Goal: Task Accomplishment & Management: Use online tool/utility

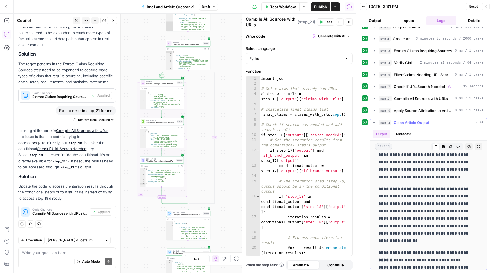
scroll to position [1045, 0]
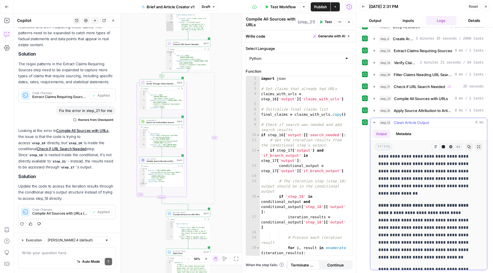
click at [442, 148] on icon "button" at bounding box center [443, 147] width 3 height 3
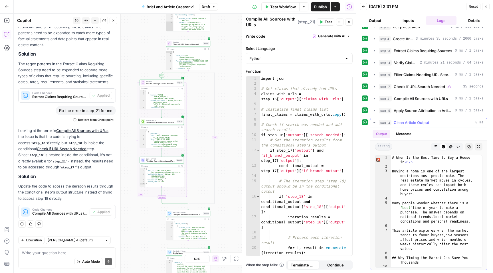
click at [432, 147] on button "Markdown" at bounding box center [435, 146] width 7 height 7
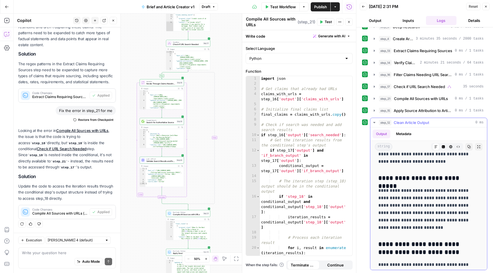
scroll to position [2602, 0]
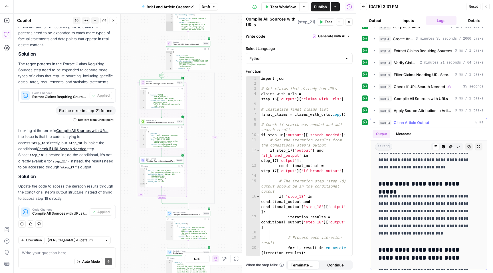
click at [375, 122] on icon "button" at bounding box center [374, 122] width 5 height 5
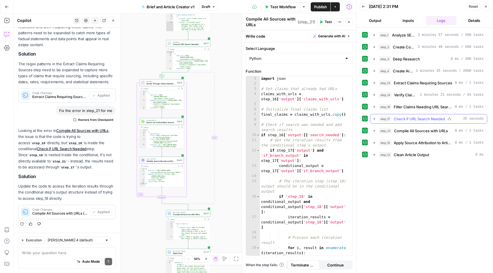
scroll to position [0, 0]
click at [405, 155] on span "Clean Article Output" at bounding box center [411, 155] width 35 height 6
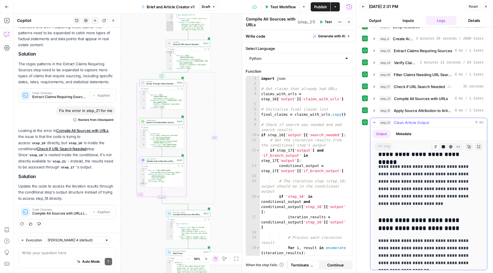
scroll to position [2641, 0]
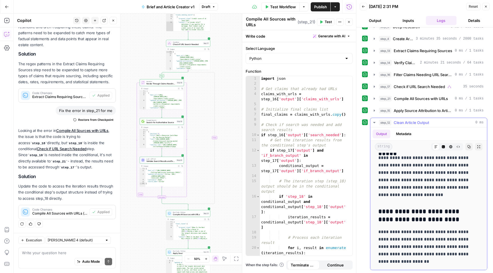
click at [402, 133] on button "Metadata" at bounding box center [404, 134] width 22 height 9
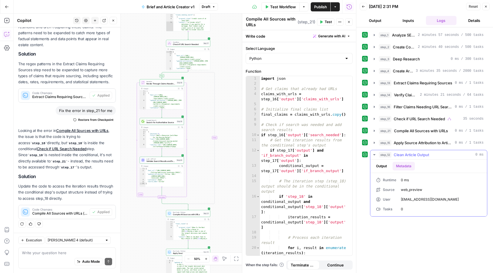
click at [380, 166] on button "Output" at bounding box center [382, 166] width 18 height 9
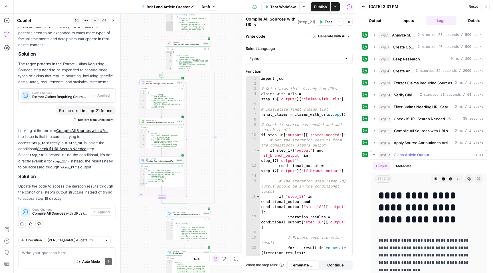
scroll to position [1, 0]
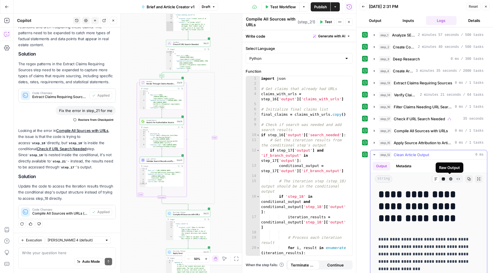
click at [457, 180] on icon "button" at bounding box center [458, 178] width 3 height 3
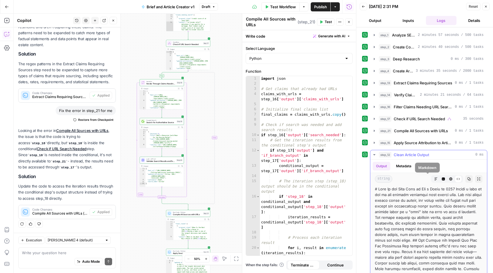
click at [434, 178] on icon "button" at bounding box center [435, 178] width 3 height 3
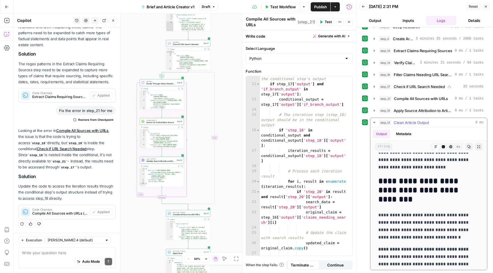
scroll to position [942, 0]
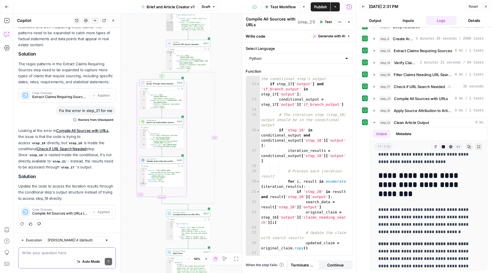
click at [66, 252] on textarea at bounding box center [67, 253] width 90 height 6
type textarea "it doesn't work, there are no sources"
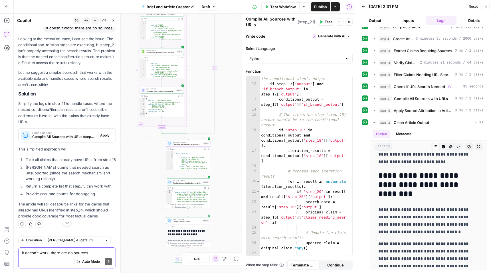
scroll to position [382, 0]
click at [102, 133] on span "Apply" at bounding box center [104, 135] width 9 height 5
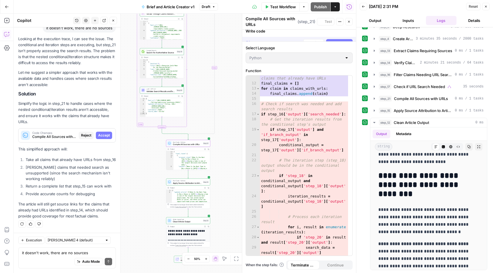
scroll to position [82, 0]
click at [99, 133] on span "Accept" at bounding box center [104, 135] width 12 height 5
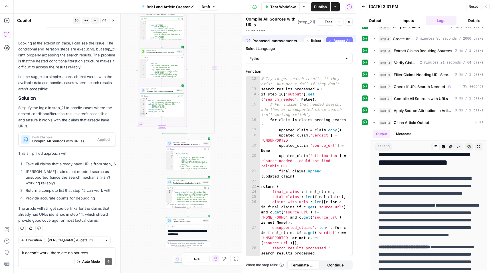
scroll to position [0, 0]
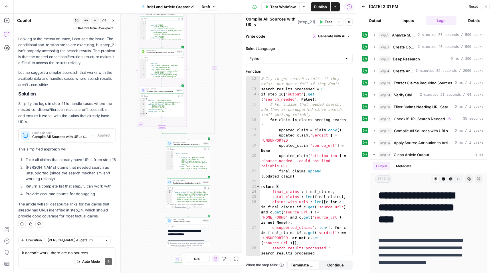
click at [327, 22] on span "Test" at bounding box center [328, 21] width 7 height 5
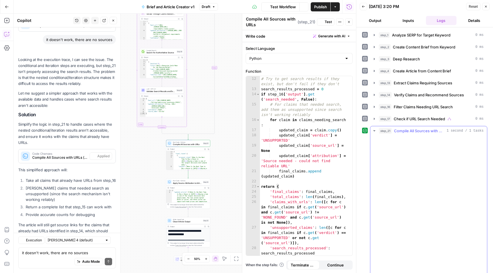
scroll to position [391, 0]
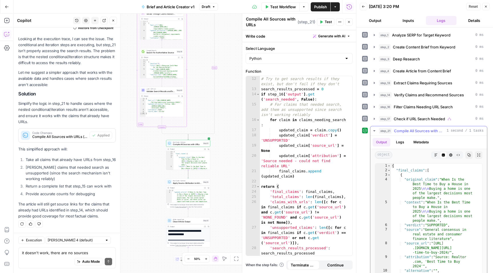
click at [374, 131] on icon "button" at bounding box center [374, 130] width 2 height 1
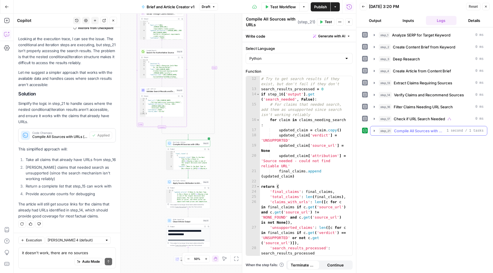
click at [417, 132] on span "Compile All Sources with URLs" at bounding box center [419, 131] width 50 height 6
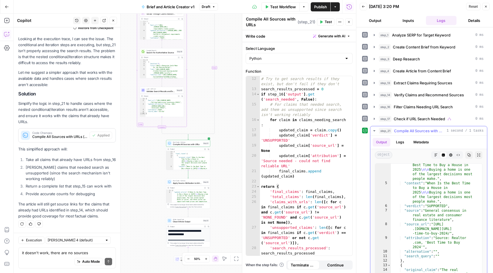
scroll to position [19, 0]
click at [434, 156] on icon "button" at bounding box center [435, 154] width 3 height 3
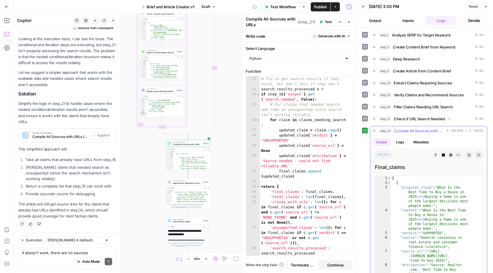
click at [434, 155] on icon at bounding box center [435, 154] width 3 height 3
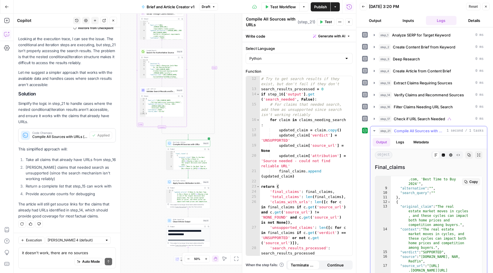
scroll to position [90, 0]
click at [442, 154] on icon "button" at bounding box center [443, 155] width 3 height 3
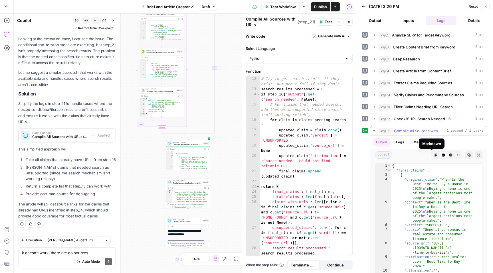
click at [434, 155] on icon "button" at bounding box center [435, 154] width 3 height 3
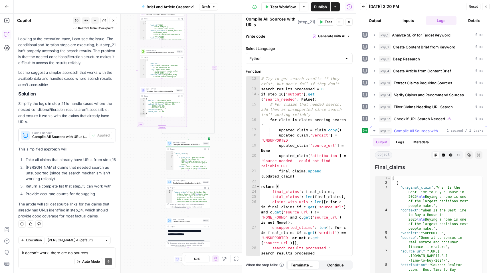
click at [373, 130] on icon "button" at bounding box center [374, 131] width 5 height 5
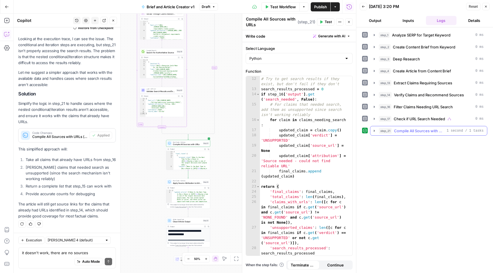
click at [414, 129] on span "Compile All Sources with URLs" at bounding box center [419, 131] width 50 height 6
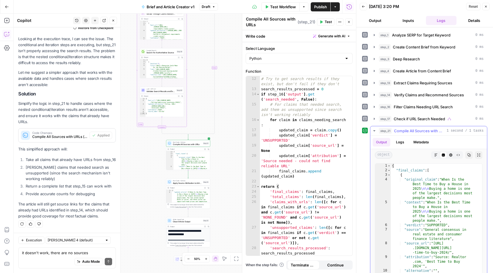
click at [402, 144] on button "Logs" at bounding box center [400, 142] width 15 height 9
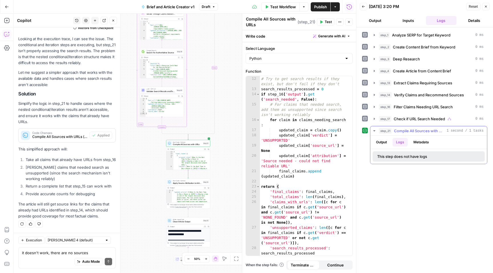
click at [419, 142] on button "Metadata" at bounding box center [421, 142] width 22 height 9
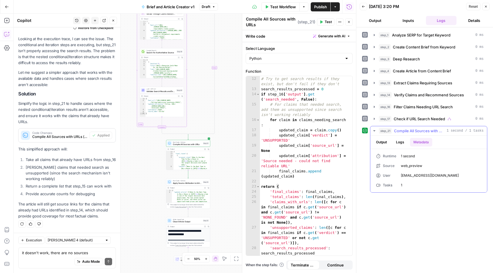
click at [385, 142] on button "Output" at bounding box center [382, 142] width 18 height 9
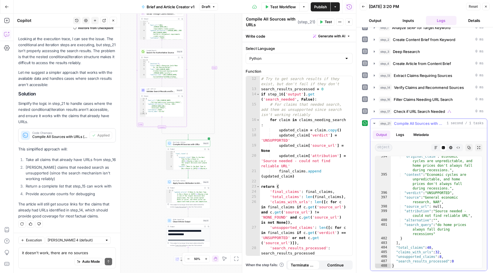
scroll to position [8, 0]
click at [424, 122] on span "Compile All Sources with URLs" at bounding box center [419, 123] width 50 height 6
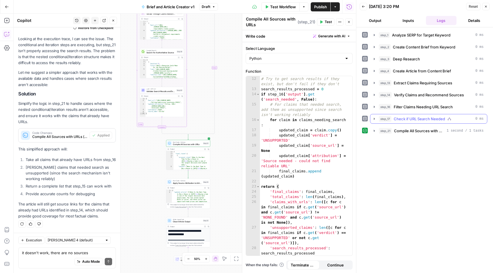
scroll to position [0, 0]
click at [326, 21] on span "Test" at bounding box center [328, 21] width 7 height 5
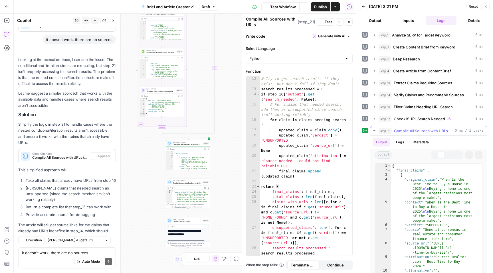
scroll to position [391, 0]
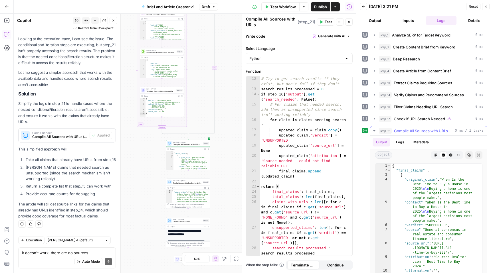
click at [434, 153] on icon "button" at bounding box center [435, 154] width 3 height 3
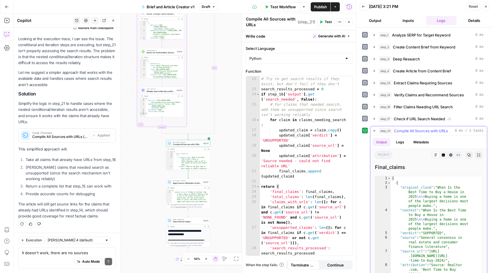
click at [440, 153] on button "Code Editor" at bounding box center [443, 155] width 7 height 7
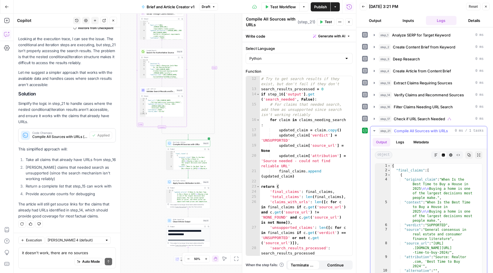
click at [432, 155] on button "Markdown" at bounding box center [435, 155] width 7 height 7
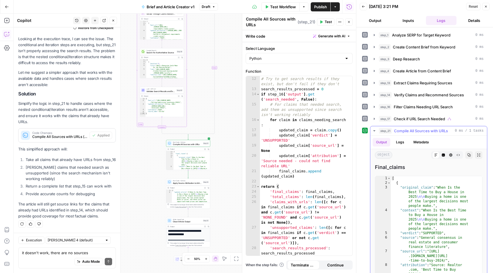
click at [372, 130] on icon "button" at bounding box center [374, 131] width 5 height 5
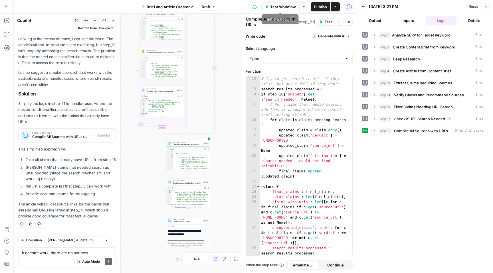
click at [285, 7] on span "Test Workflow" at bounding box center [283, 7] width 26 height 6
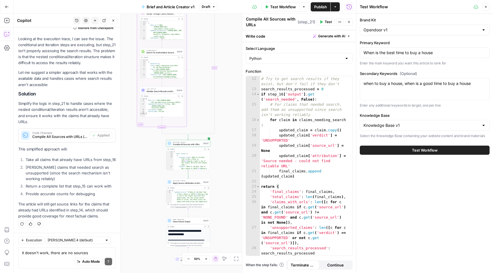
click at [420, 150] on span "Test Workflow" at bounding box center [425, 151] width 26 height 6
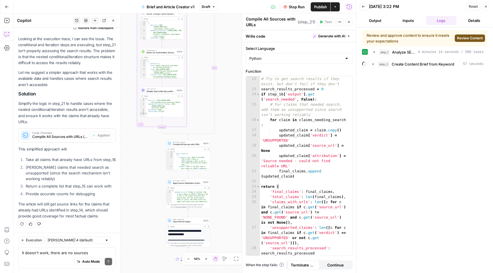
click at [463, 39] on span "Review Content" at bounding box center [470, 38] width 26 height 5
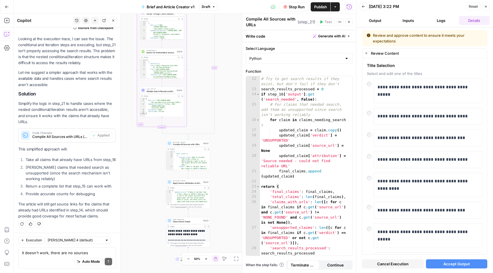
click at [447, 265] on span "Accept Output" at bounding box center [456, 264] width 27 height 6
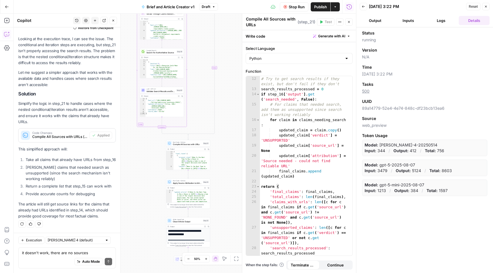
click at [435, 23] on button "Logs" at bounding box center [441, 20] width 31 height 9
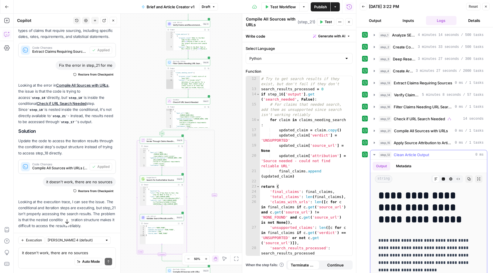
click at [373, 155] on icon "button" at bounding box center [374, 155] width 5 height 5
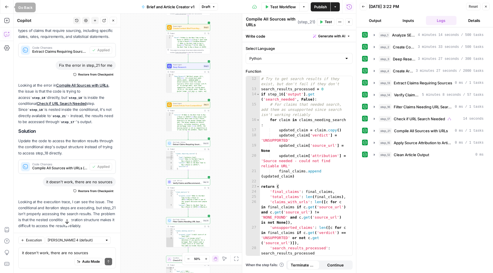
click at [4, 8] on button "Go Back" at bounding box center [7, 7] width 10 height 10
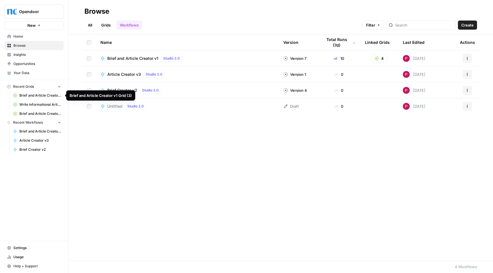
click at [34, 95] on span "Brief and Article Creator v1 Grid (3)" at bounding box center [40, 95] width 42 height 5
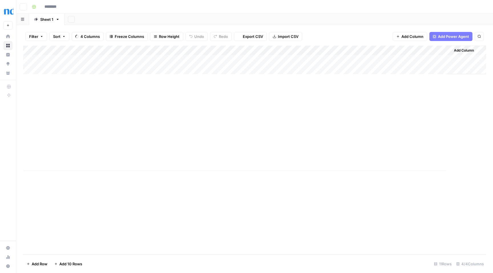
type input "**********"
click at [275, 147] on div "Add Column" at bounding box center [254, 109] width 463 height 126
click at [278, 157] on div "Add Column" at bounding box center [254, 109] width 463 height 126
click at [276, 146] on div "Add Column" at bounding box center [254, 109] width 463 height 126
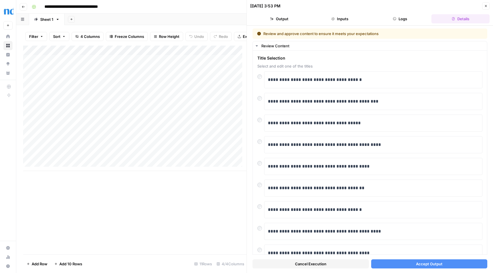
click at [427, 265] on span "Accept Output" at bounding box center [429, 264] width 27 height 6
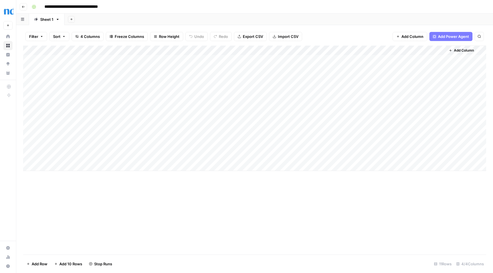
click at [278, 156] on div "Add Column" at bounding box center [254, 109] width 463 height 126
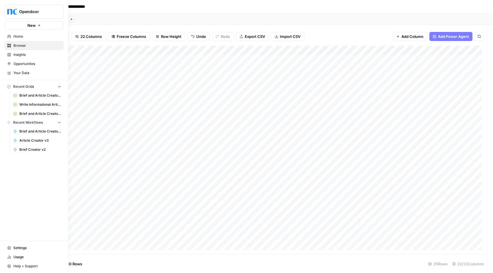
click at [37, 26] on icon "button" at bounding box center [38, 25] width 3 height 3
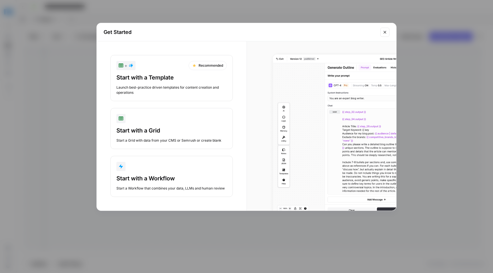
click at [189, 164] on div "button" at bounding box center [171, 166] width 110 height 9
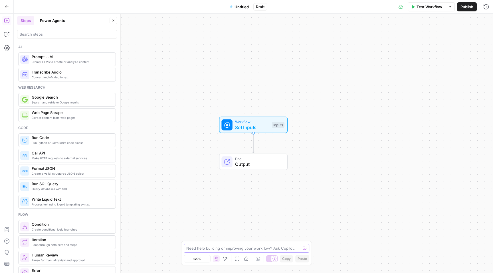
click at [256, 249] on textarea at bounding box center [243, 249] width 114 height 6
type textarea "I want to optimize existing articles to be up to date, reliable, SEO and AEO op…"
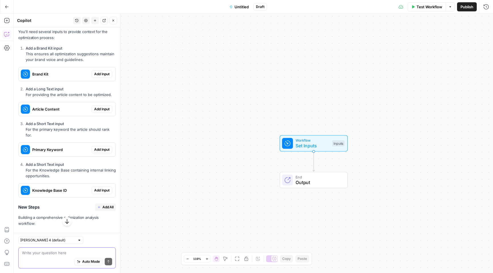
scroll to position [154, 0]
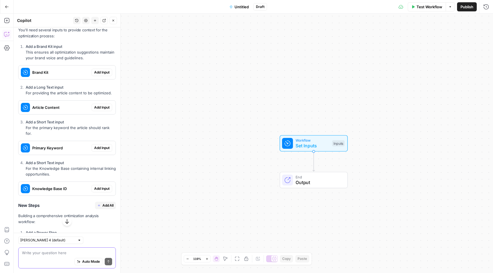
click at [51, 254] on textarea at bounding box center [67, 253] width 90 height 6
type textarea "I want to add article as an url in input section"
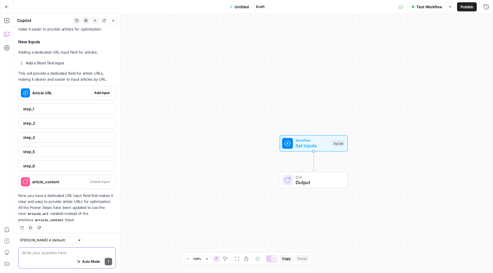
scroll to position [770, 0]
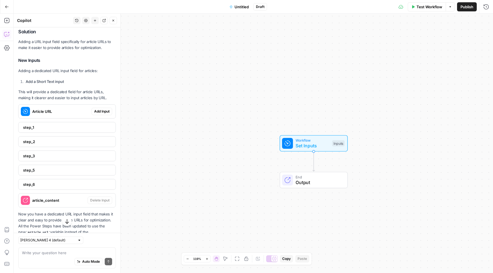
click at [82, 130] on span "step_1" at bounding box center [66, 128] width 87 height 6
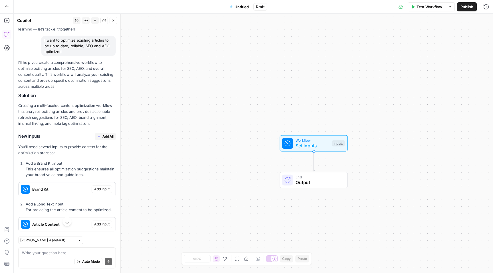
scroll to position [116, 0]
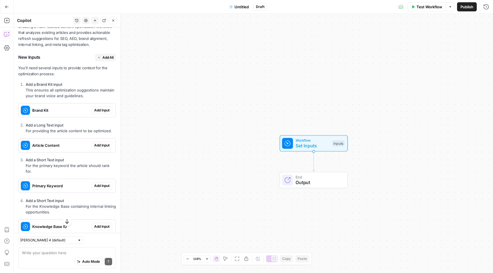
click at [102, 56] on span "Add All" at bounding box center [107, 57] width 11 height 5
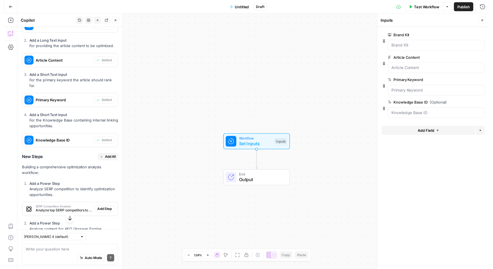
scroll to position [232, 0]
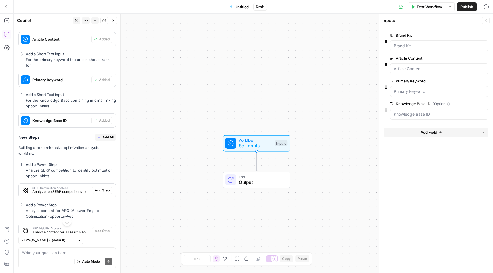
click at [102, 137] on span "Add All" at bounding box center [107, 137] width 11 height 5
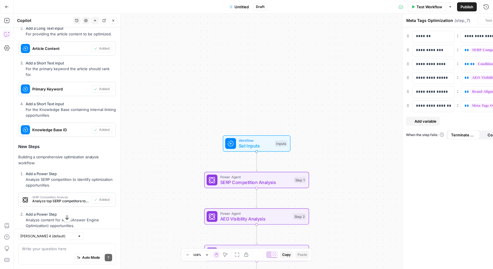
type textarea "Consolidate Optimization Report"
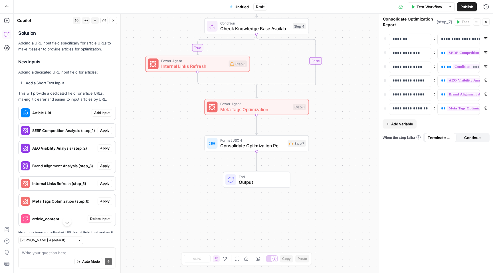
scroll to position [804, 0]
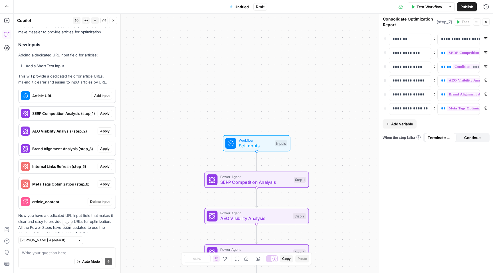
click at [100, 98] on span "Add Input" at bounding box center [101, 95] width 15 height 5
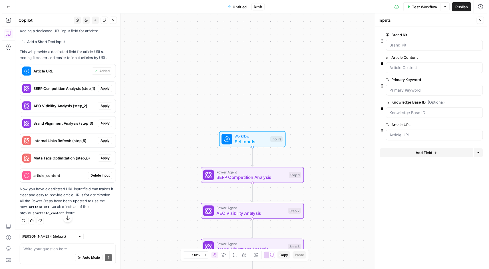
scroll to position [834, 0]
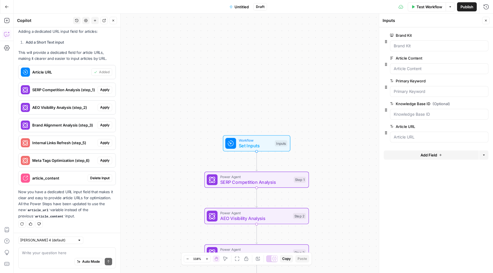
click at [95, 179] on span "Delete Input" at bounding box center [99, 178] width 19 height 5
click at [100, 90] on span "Apply" at bounding box center [104, 89] width 9 height 5
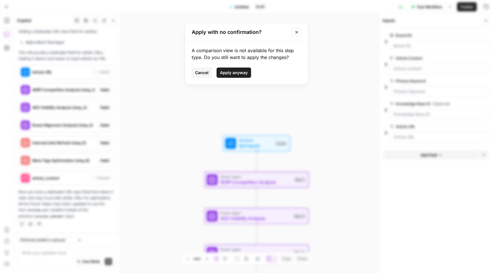
click at [231, 72] on span "Apply anyway" at bounding box center [234, 73] width 28 height 6
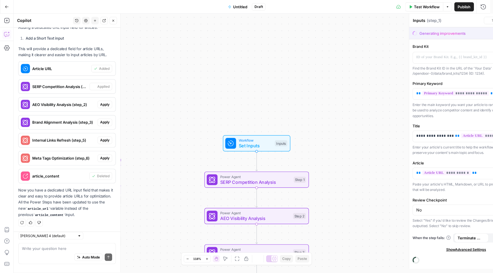
type textarea "SERP Competition Analysis"
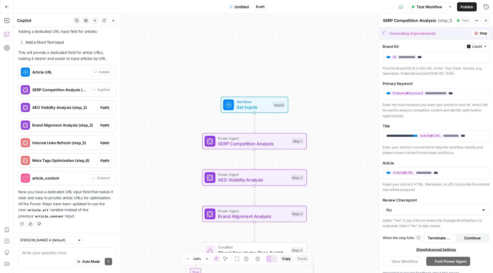
click at [101, 107] on span "Apply" at bounding box center [104, 107] width 9 height 5
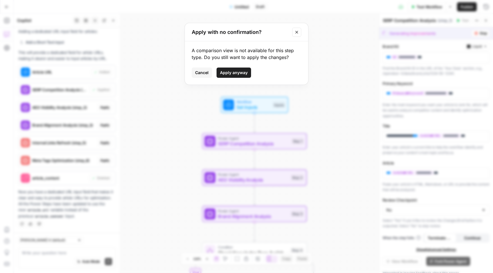
click at [235, 71] on span "Apply anyway" at bounding box center [234, 73] width 28 height 6
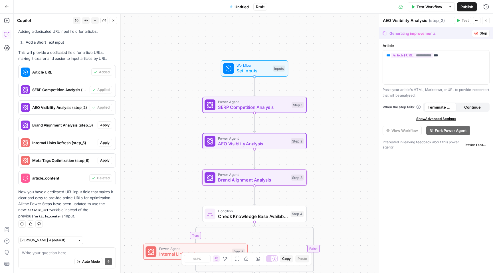
click at [102, 126] on span "Apply" at bounding box center [104, 125] width 9 height 5
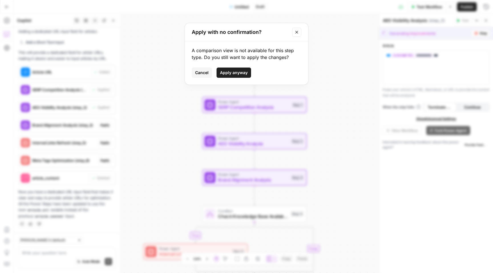
click at [238, 70] on span "Apply anyway" at bounding box center [234, 73] width 28 height 6
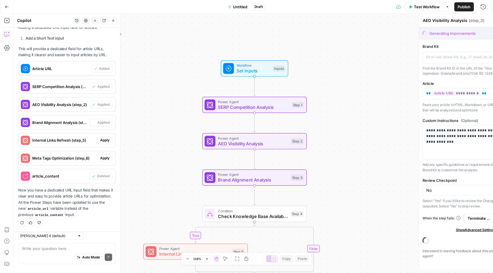
type textarea "Brand Alignment Analysis"
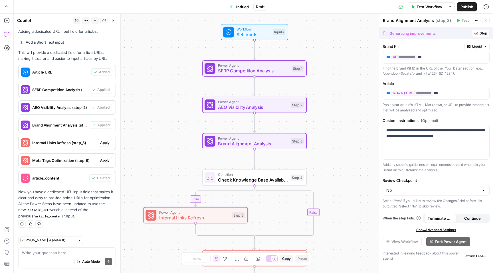
click at [100, 142] on span "Apply" at bounding box center [104, 142] width 9 height 5
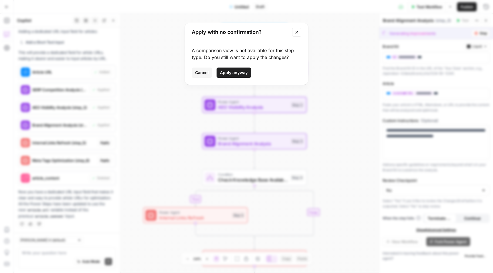
click at [236, 72] on span "Apply anyway" at bounding box center [234, 73] width 28 height 6
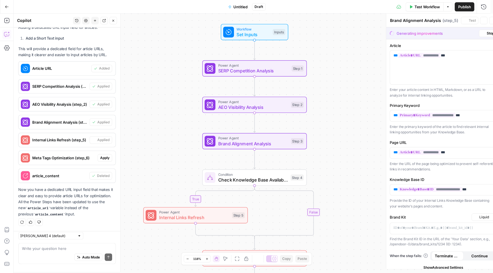
type textarea "Internal Links Refresh"
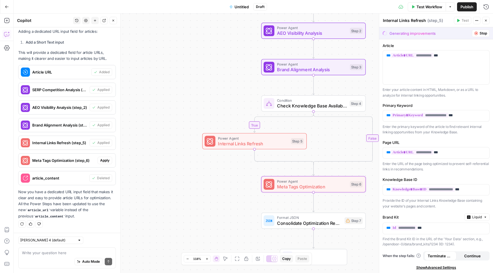
click at [101, 160] on span "Apply" at bounding box center [104, 160] width 9 height 5
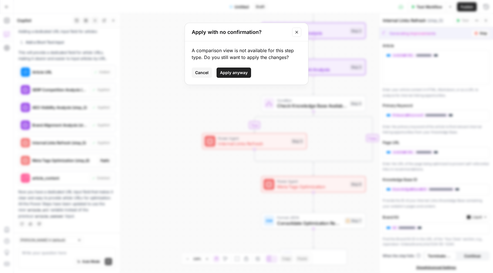
click at [238, 75] on span "Apply anyway" at bounding box center [234, 73] width 28 height 6
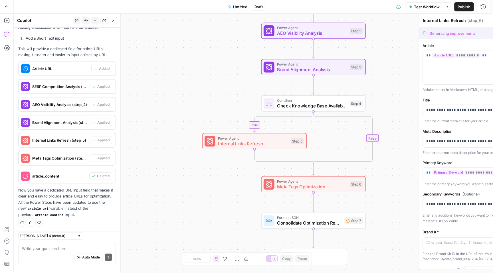
type textarea "Meta Tags Optimization"
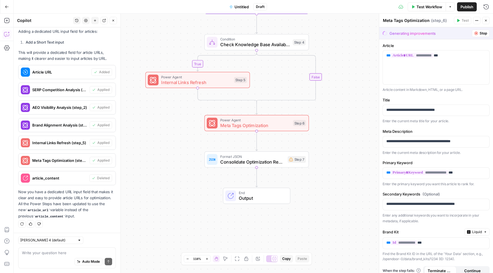
scroll to position [791, 0]
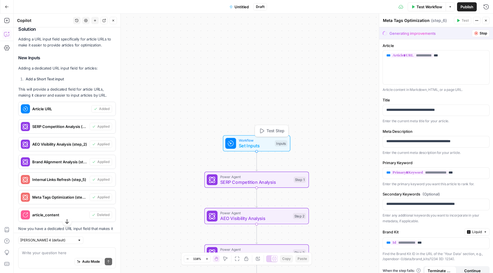
click at [255, 144] on span "Set Inputs" at bounding box center [255, 145] width 33 height 7
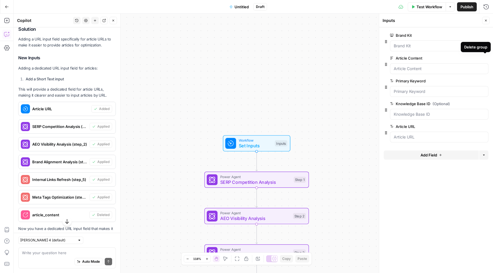
click at [486, 59] on icon "button" at bounding box center [485, 58] width 3 height 3
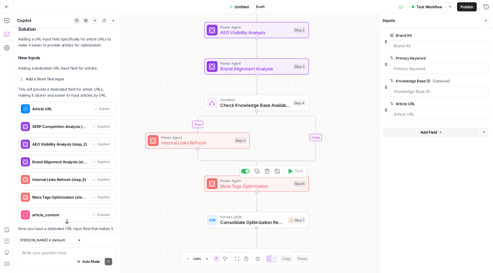
click at [259, 185] on span "Meta Tags Optimization" at bounding box center [255, 186] width 70 height 7
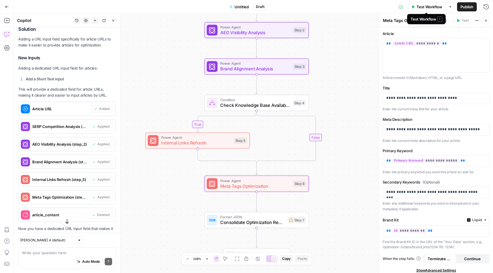
click at [426, 5] on span "Test Workflow" at bounding box center [430, 7] width 26 height 6
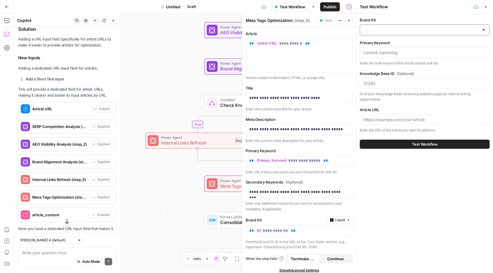
click at [390, 31] on input "Brand Kit" at bounding box center [421, 30] width 116 height 6
click at [384, 45] on span "Opendoor v1" at bounding box center [424, 44] width 118 height 6
type input "Opendoor v1"
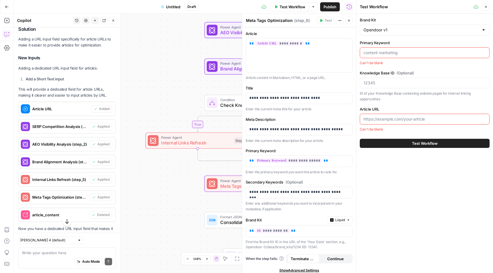
click at [398, 52] on input "Primary Keyword" at bounding box center [424, 53] width 122 height 6
paste input "https://www.opendoor.com/articles/paint-colors-that-boost-home-value"
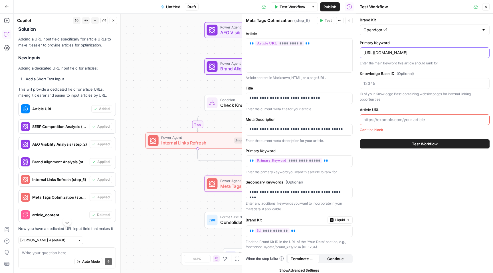
type input "https://www.opendoor.com/articles/paint-colors-that-boost-home-value"
click at [386, 120] on input "Article URL" at bounding box center [424, 120] width 122 height 6
paste input "https://www.opendoor.com/articles/paint-colors-that-boost-home-value"
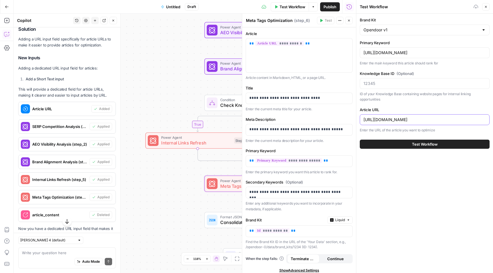
type input "https://www.opendoor.com/articles/paint-colors-that-boost-home-value"
click at [392, 51] on input "https://www.opendoor.com/articles/paint-colors-that-boost-home-value" at bounding box center [424, 53] width 122 height 6
paste input "how much value does painting your house add"
type input "how much value does painting your house add"
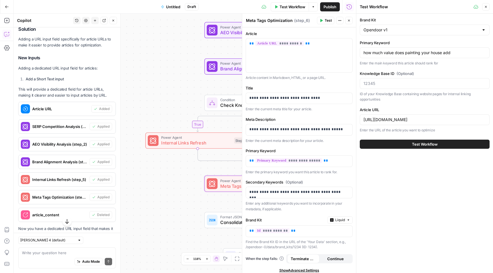
click at [422, 145] on span "Test Workflow" at bounding box center [425, 145] width 26 height 6
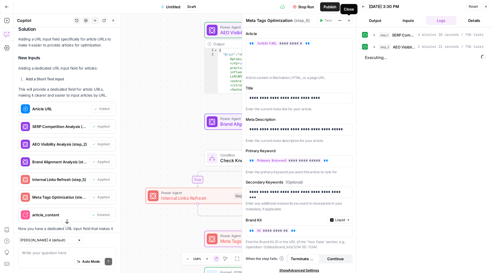
click at [348, 21] on icon "button" at bounding box center [348, 20] width 3 height 3
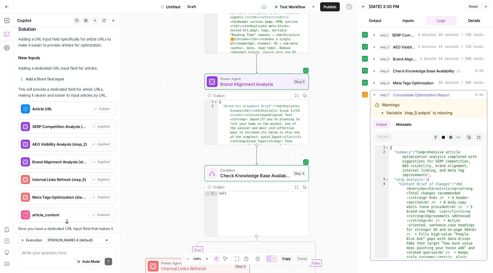
scroll to position [30, 0]
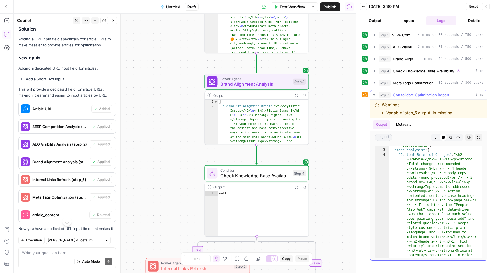
click at [374, 95] on icon "button" at bounding box center [374, 95] width 5 height 5
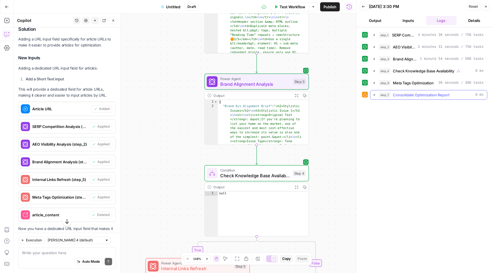
click at [374, 95] on icon "button" at bounding box center [374, 95] width 1 height 2
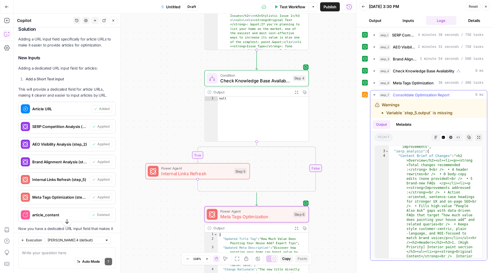
scroll to position [51, 0]
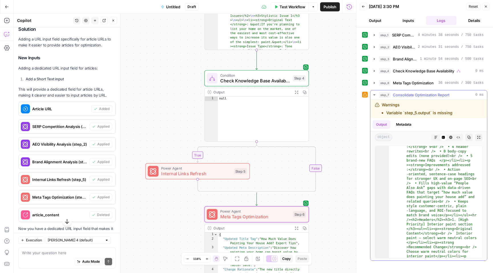
click at [375, 94] on icon "button" at bounding box center [374, 95] width 5 height 5
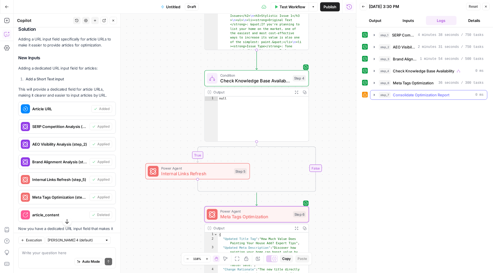
click at [415, 95] on span "Consolidate Optimization Report" at bounding box center [421, 95] width 56 height 6
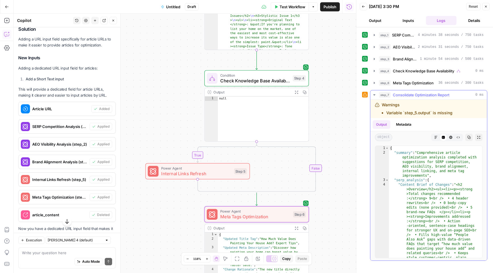
click at [376, 95] on icon "button" at bounding box center [374, 95] width 5 height 5
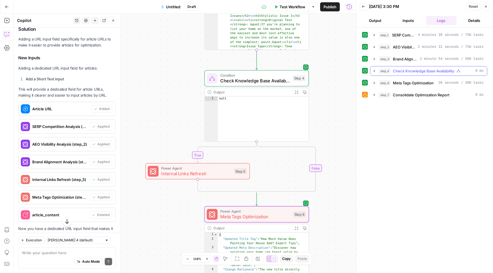
click at [424, 73] on span "Check Knowledge Base Availability" at bounding box center [423, 71] width 61 height 6
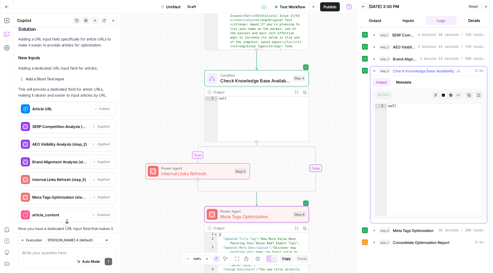
click at [424, 73] on span "Check Knowledge Base Availability" at bounding box center [423, 71] width 61 height 6
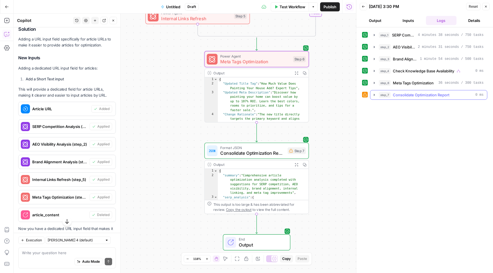
click at [382, 96] on span "step_7" at bounding box center [385, 95] width 12 height 6
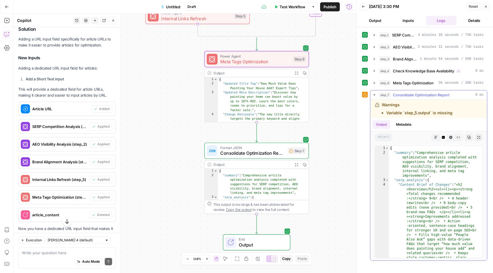
drag, startPoint x: 381, startPoint y: 104, endPoint x: 465, endPoint y: 114, distance: 84.5
click at [465, 114] on div "Warnings Variable `step_5.output` is missing" at bounding box center [421, 109] width 93 height 14
copy div "Warnings Variable `step_5.output` is missing"
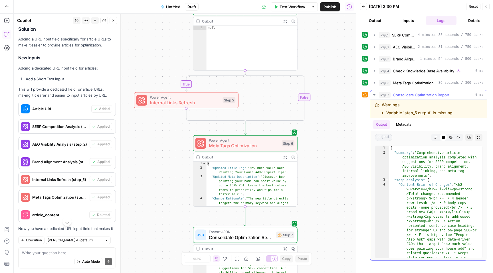
click at [374, 95] on icon "button" at bounding box center [374, 94] width 2 height 1
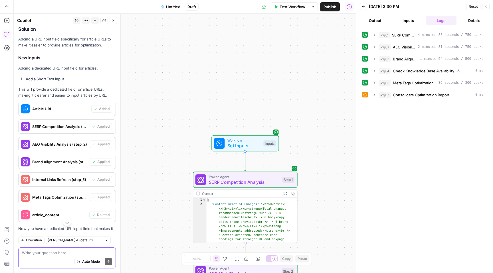
click at [44, 256] on textarea at bounding box center [67, 253] width 90 height 6
paste textarea "Warnings Variable `step_5.output` is missing"
type textarea "Warnings Variable `step_5.output` is missing"
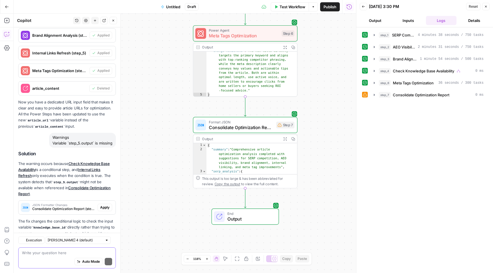
scroll to position [959, 0]
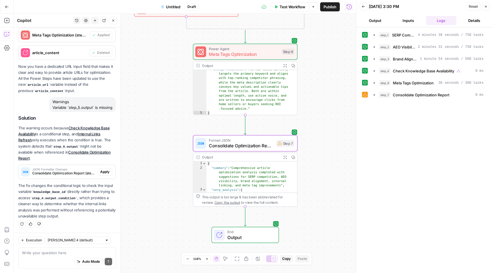
click at [100, 173] on span "Apply" at bounding box center [104, 171] width 9 height 5
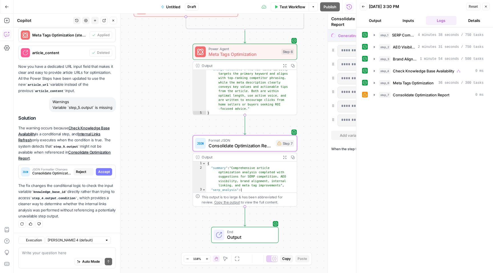
scroll to position [941, 0]
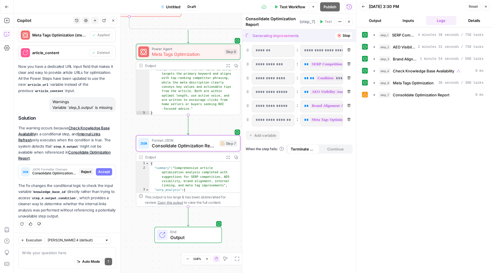
click at [100, 173] on span "Accept" at bounding box center [104, 171] width 12 height 5
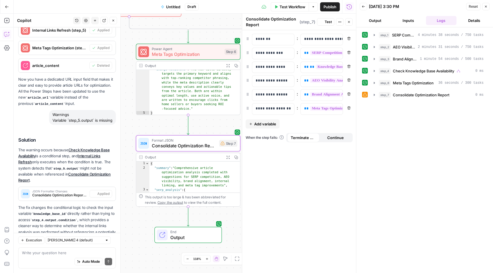
scroll to position [968, 0]
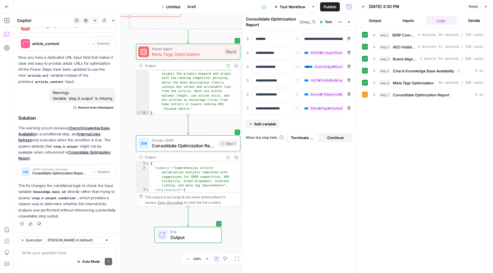
click at [325, 22] on span "Test" at bounding box center [328, 21] width 7 height 5
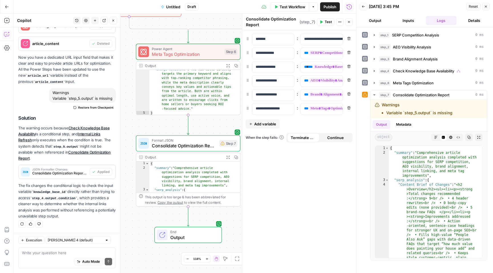
click at [329, 23] on span "Test" at bounding box center [328, 21] width 7 height 5
drag, startPoint x: 383, startPoint y: 105, endPoint x: 462, endPoint y: 111, distance: 79.3
click at [462, 111] on div "Warnings Variable `step_5.output` is missing" at bounding box center [421, 109] width 93 height 14
copy div "Warnings Variable `step_5.output` is missing"
click at [54, 254] on textarea at bounding box center [67, 253] width 90 height 6
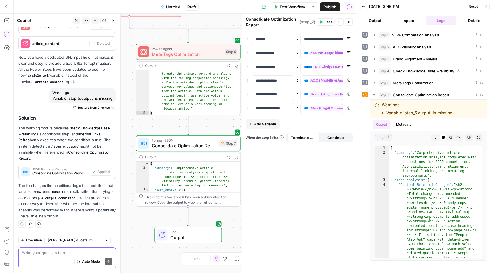
paste textarea "Warnings Variable `step_5.output` is missing"
type textarea "Warnings Variable `step_5.output` is missing"
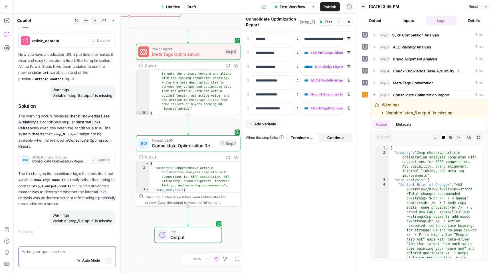
scroll to position [945, 0]
click at [467, 94] on div "step_7 Consolidate Optimization Report 0 ms" at bounding box center [431, 95] width 105 height 6
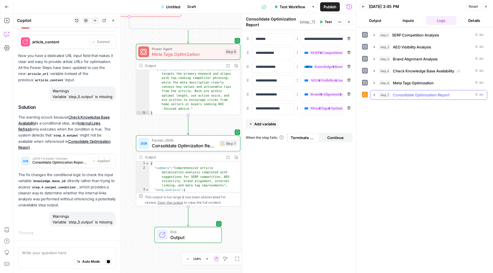
click at [467, 94] on div "step_7 Consolidate Optimization Report 0 ms" at bounding box center [431, 95] width 105 height 6
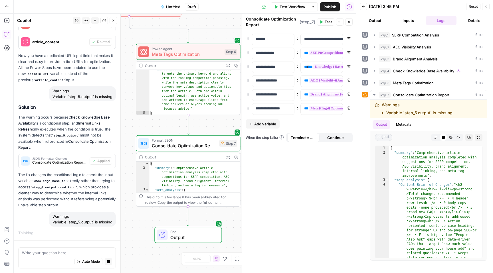
click at [365, 95] on icon at bounding box center [365, 95] width 4 height 4
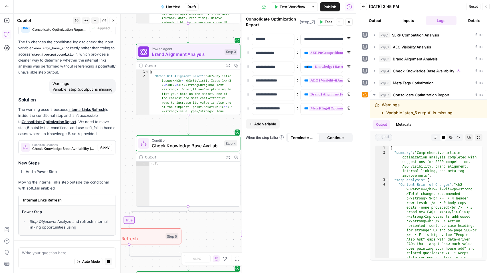
scroll to position [1084, 0]
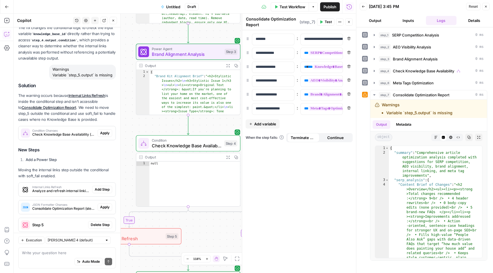
scroll to position [1173, 0]
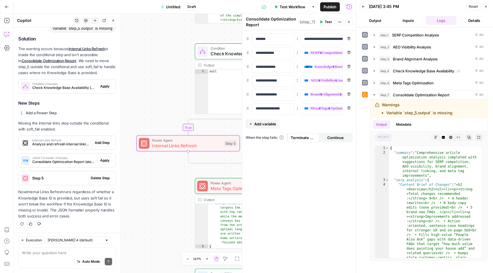
click at [97, 178] on span "Delete Step" at bounding box center [100, 178] width 19 height 5
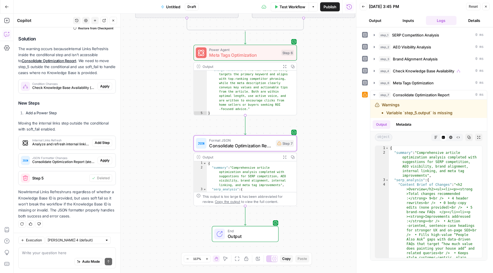
click at [100, 161] on span "Apply" at bounding box center [104, 160] width 9 height 5
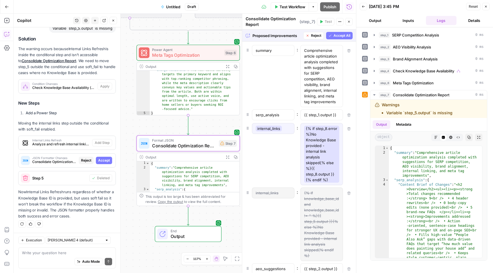
click at [99, 161] on span "Accept" at bounding box center [104, 160] width 12 height 5
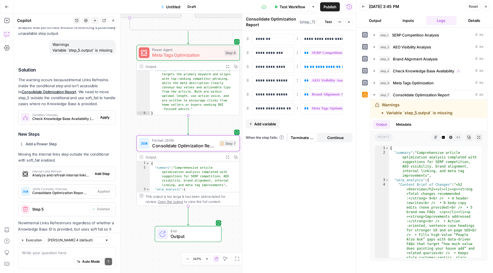
scroll to position [1179, 0]
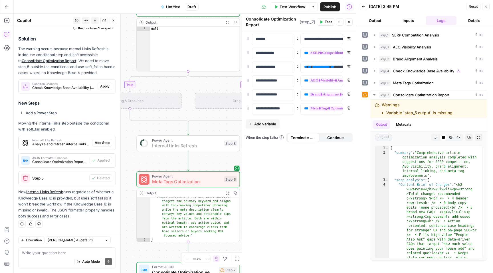
click at [98, 143] on span "Add Step" at bounding box center [102, 142] width 15 height 5
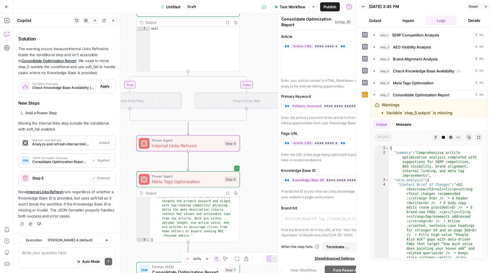
type textarea "Internal Links Refresh"
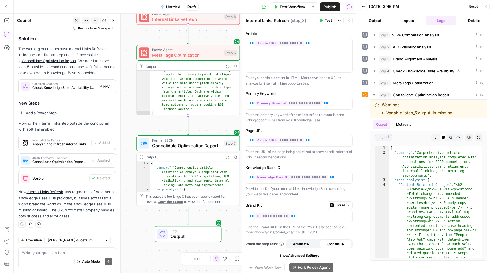
click at [328, 19] on span "Test" at bounding box center [328, 20] width 7 height 5
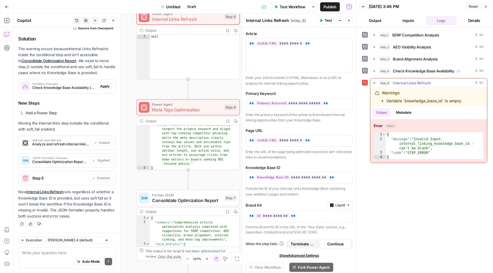
drag, startPoint x: 381, startPoint y: 93, endPoint x: 467, endPoint y: 103, distance: 85.9
click at [467, 103] on div "Warnings Variable `knowledge_base_id` is empty" at bounding box center [423, 97] width 97 height 14
copy div "Warnings Variable `knowledge_base_id` is empty"
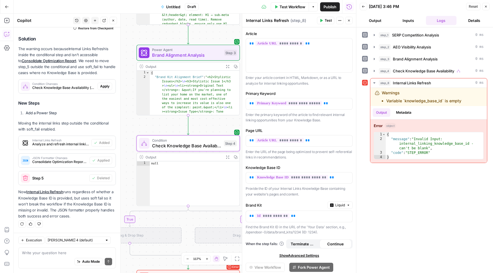
click at [104, 86] on span "Apply" at bounding box center [104, 86] width 9 height 5
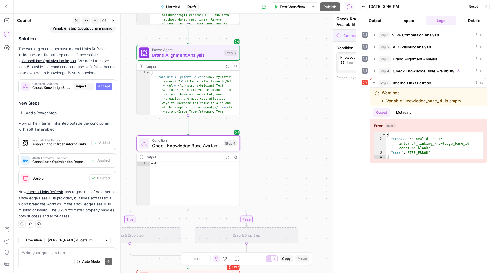
scroll to position [1142, 0]
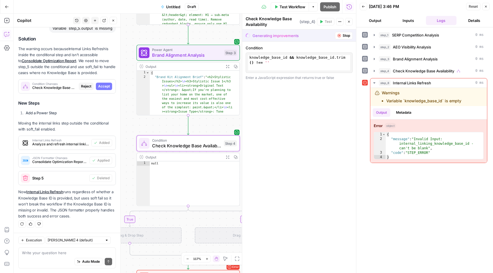
click at [103, 86] on span "Accept" at bounding box center [104, 86] width 12 height 5
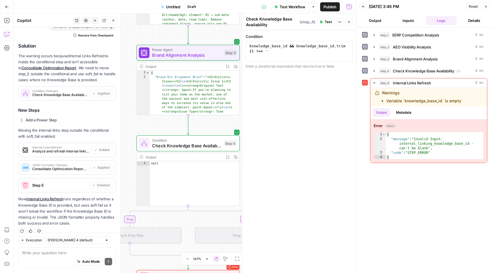
scroll to position [1158, 0]
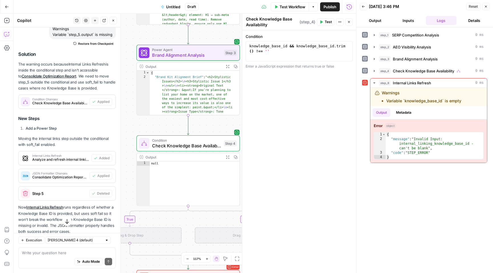
click at [325, 23] on span "Test" at bounding box center [328, 21] width 7 height 5
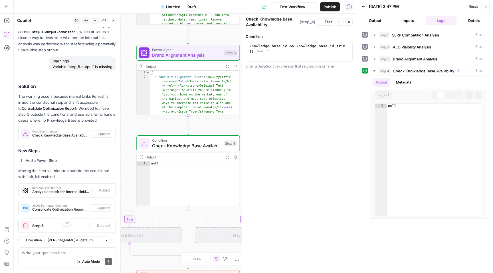
scroll to position [1179, 0]
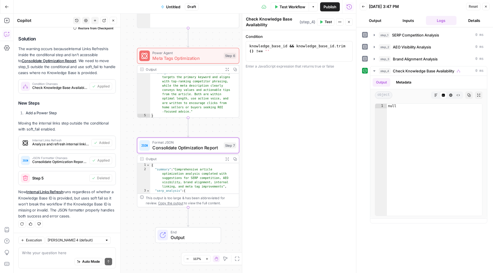
click at [53, 159] on span "Consolidate Optimization Report (step_7)" at bounding box center [59, 161] width 55 height 5
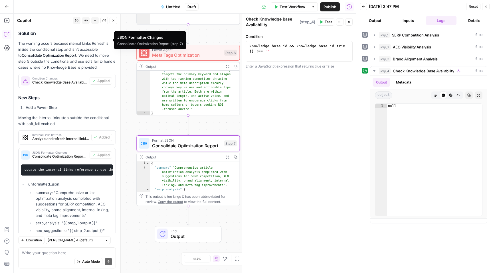
scroll to position [1299, 0]
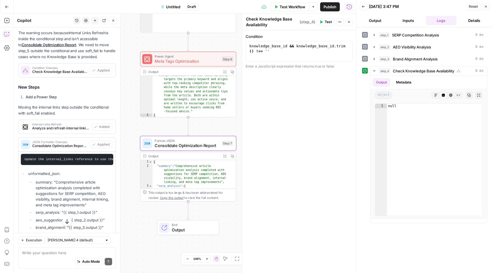
click at [55, 149] on span "Consolidate Optimization Report (step_7)" at bounding box center [59, 146] width 55 height 5
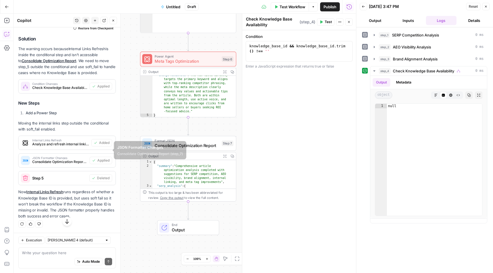
scroll to position [1179, 0]
click at [254, 23] on textarea "Check Knowledge Base Availability" at bounding box center [272, 21] width 52 height 11
click at [195, 148] on span "Consolidate Optimization Report" at bounding box center [187, 146] width 64 height 6
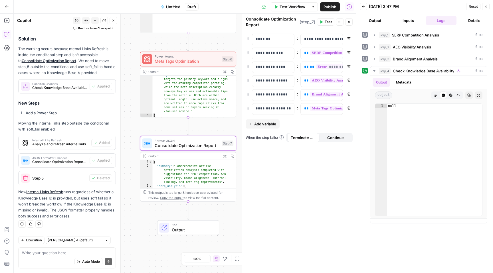
click at [325, 21] on span "Test" at bounding box center [328, 21] width 7 height 5
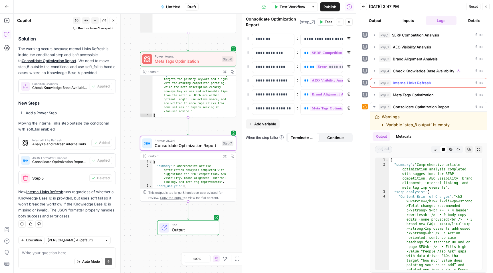
click at [389, 81] on span "step_8" at bounding box center [385, 83] width 12 height 6
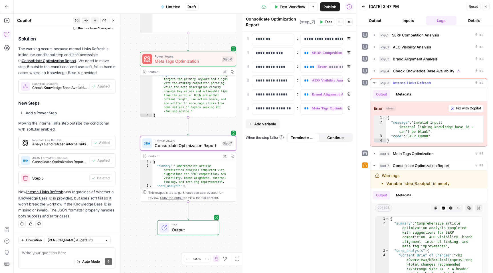
click at [389, 81] on span "step_8" at bounding box center [385, 83] width 12 height 6
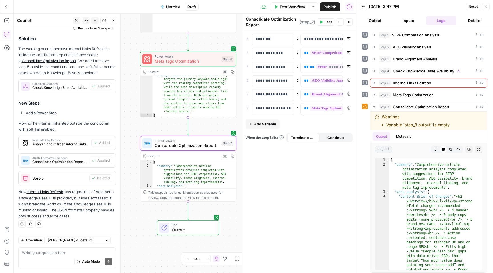
click at [363, 88] on div "step_1 SERP Competition Analysis 0 ms step_2 AEO Visibility Analysis 0 ms step_…" at bounding box center [424, 151] width 125 height 243
click at [396, 70] on span "Check Knowledge Base Availability" at bounding box center [423, 71] width 61 height 6
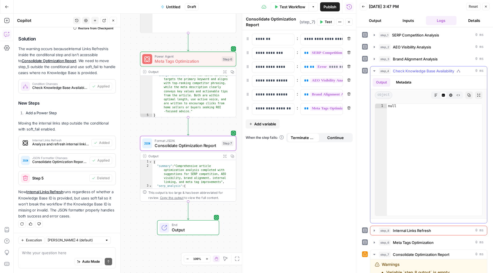
click at [396, 70] on span "Check Knowledge Base Availability" at bounding box center [423, 71] width 61 height 6
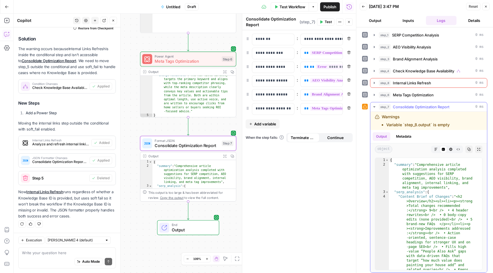
click at [375, 105] on icon "button" at bounding box center [374, 107] width 5 height 5
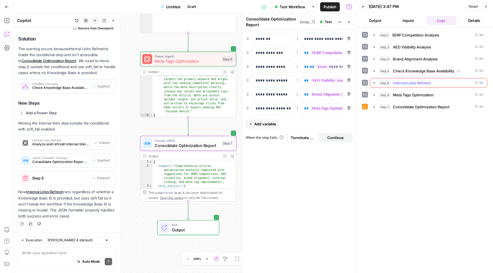
click at [388, 82] on span "step_8" at bounding box center [385, 83] width 12 height 6
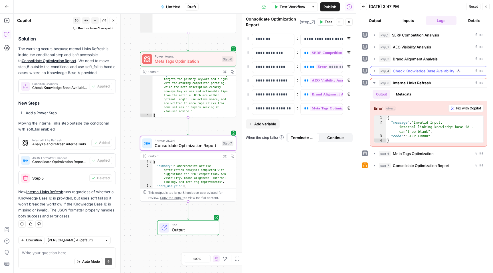
click at [384, 72] on span "step_4" at bounding box center [385, 71] width 12 height 6
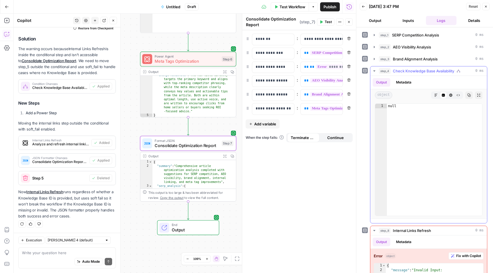
click at [385, 71] on span "step_4" at bounding box center [385, 71] width 12 height 6
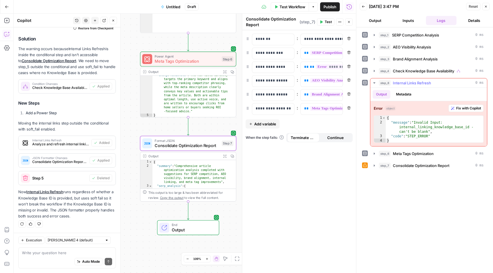
click at [383, 82] on span "step_8" at bounding box center [385, 83] width 12 height 6
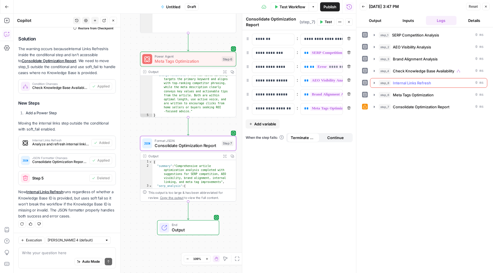
click at [374, 82] on icon "button" at bounding box center [374, 83] width 1 height 2
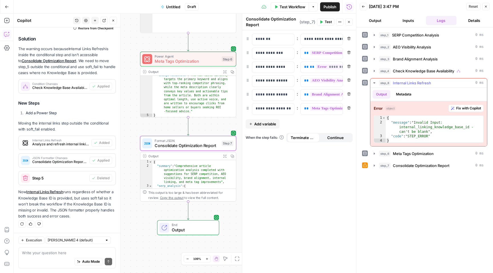
click at [374, 82] on icon "button" at bounding box center [374, 82] width 2 height 1
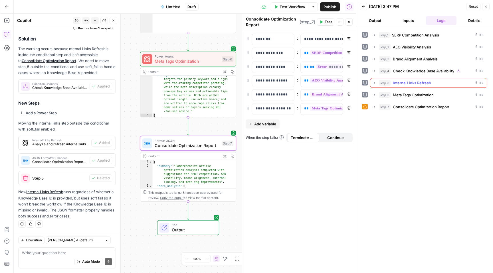
drag, startPoint x: 406, startPoint y: 81, endPoint x: 403, endPoint y: 83, distance: 3.3
click at [403, 83] on span "Internal Links Refresh" at bounding box center [412, 83] width 38 height 6
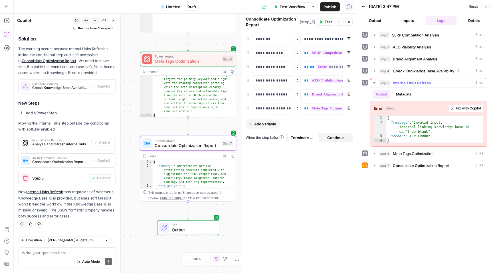
click at [445, 81] on div "step_8 Internal Links Refresh 0 ms" at bounding box center [431, 83] width 105 height 6
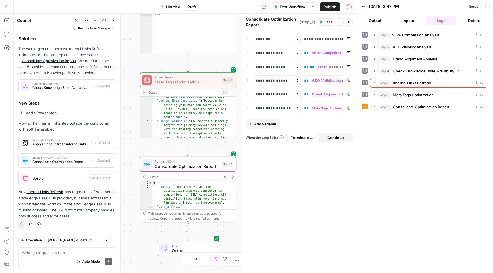
scroll to position [0, 0]
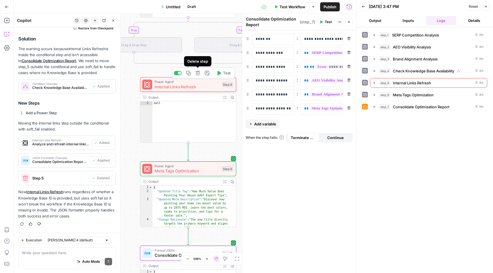
click at [198, 72] on icon "button" at bounding box center [197, 73] width 5 height 5
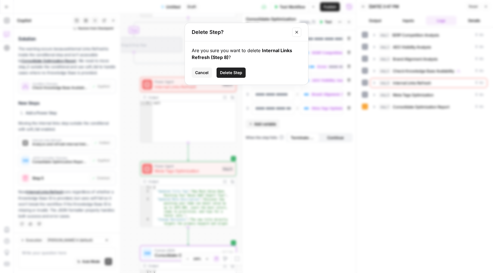
click at [239, 73] on span "Delete Step" at bounding box center [231, 73] width 22 height 6
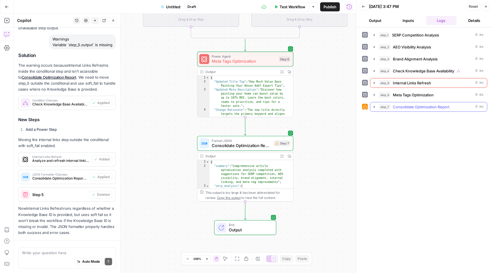
scroll to position [1179, 0]
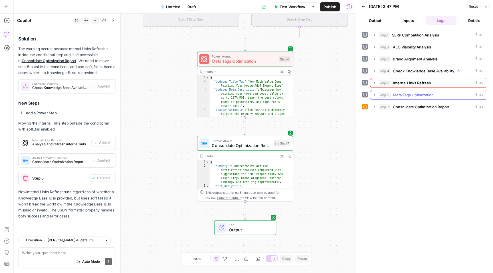
click at [399, 94] on span "Meta Tags Optimization" at bounding box center [413, 95] width 41 height 6
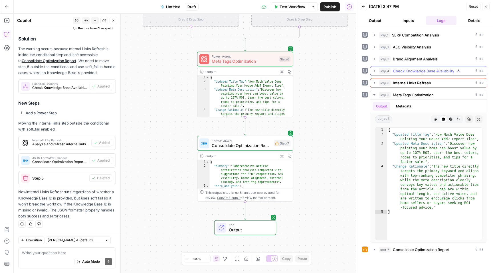
click at [410, 70] on span "Check Knowledge Base Availability" at bounding box center [423, 71] width 61 height 6
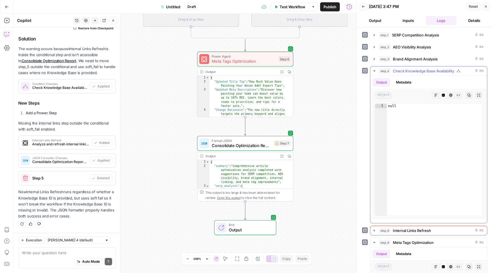
click at [410, 70] on span "Check Knowledge Base Availability" at bounding box center [423, 71] width 61 height 6
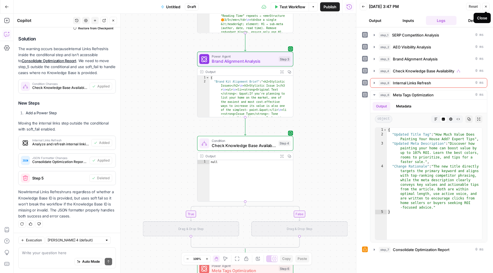
click at [487, 7] on icon "button" at bounding box center [485, 6] width 3 height 3
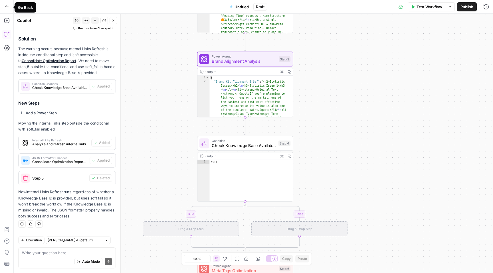
click at [4, 6] on button "Go Back" at bounding box center [7, 7] width 10 height 10
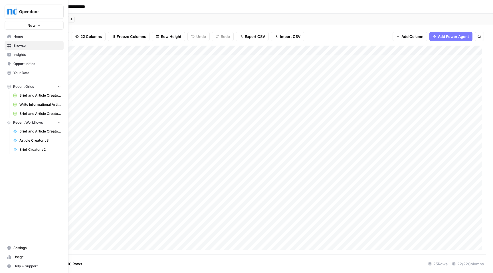
click at [22, 33] on link "Home" at bounding box center [34, 36] width 59 height 9
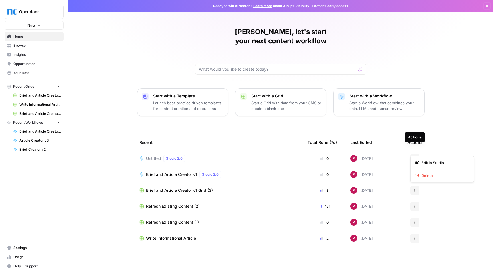
click at [415, 157] on icon "button" at bounding box center [414, 158] width 3 height 3
click at [430, 175] on span "Delete" at bounding box center [444, 176] width 46 height 6
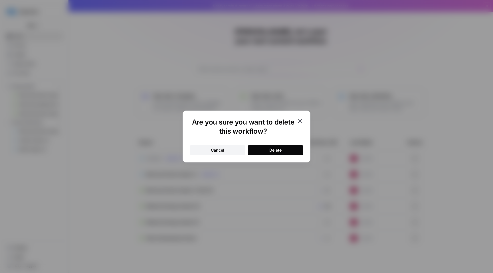
click at [279, 147] on button "Delete" at bounding box center [276, 150] width 56 height 10
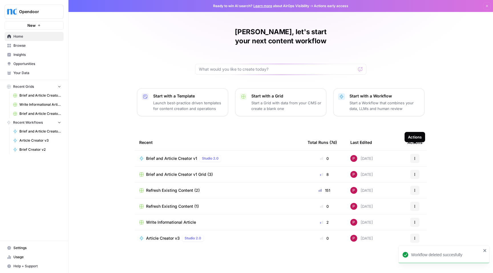
click at [413, 157] on icon "button" at bounding box center [414, 158] width 3 height 3
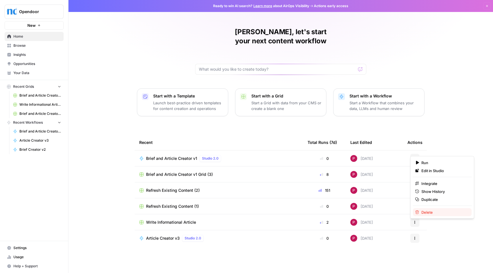
click at [425, 212] on span "Delete" at bounding box center [444, 213] width 46 height 6
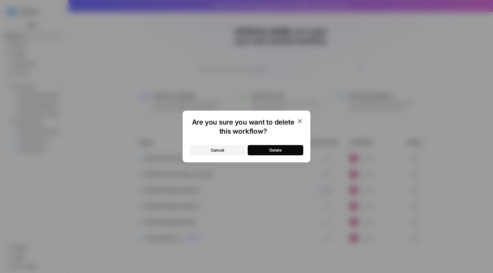
click at [277, 150] on div "Delete" at bounding box center [275, 151] width 12 height 6
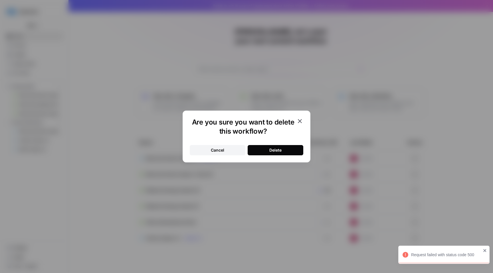
click at [428, 116] on div "Are you sure you want to delete this workflow? Cancel Delete" at bounding box center [246, 136] width 493 height 273
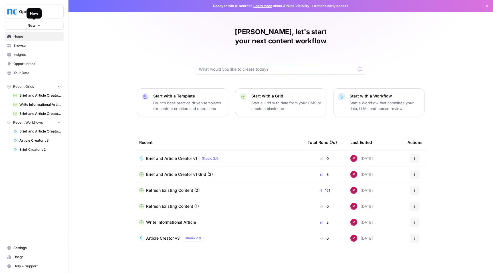
click at [36, 25] on button "New" at bounding box center [34, 25] width 59 height 9
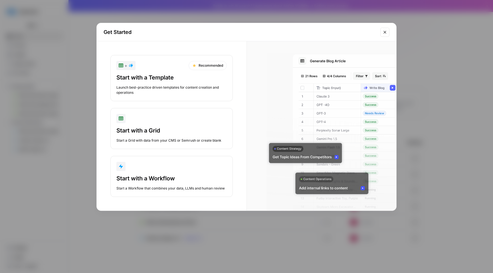
click at [211, 80] on div "Start with a Template" at bounding box center [171, 78] width 110 height 8
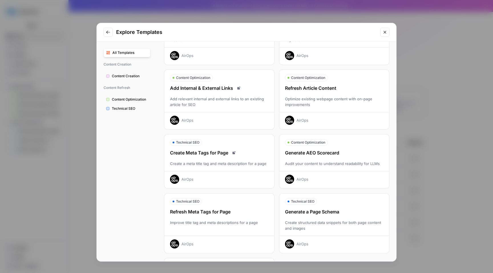
scroll to position [117, 0]
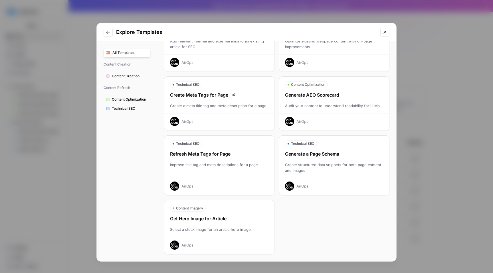
click at [387, 31] on button "Close modal" at bounding box center [384, 32] width 9 height 9
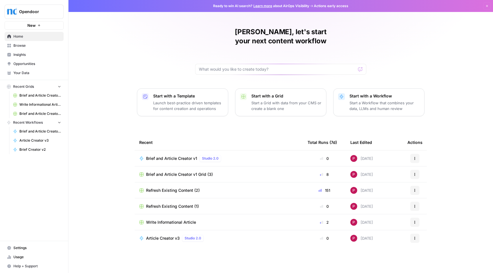
click at [270, 100] on p "Start a Grid with data from your CMS or create a blank one" at bounding box center [286, 105] width 70 height 11
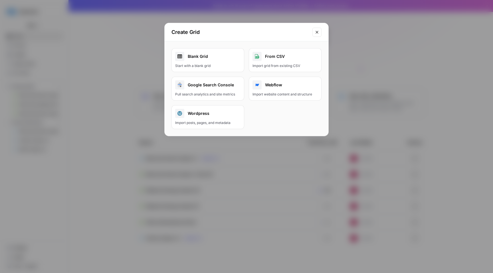
click at [123, 94] on div "Create Grid Blank Grid Start with a blank grid From CSV Import grid from existi…" at bounding box center [246, 136] width 493 height 273
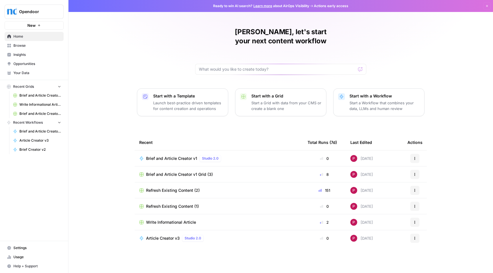
click at [188, 100] on p "Launch best-practice driven templates for content creation and operations" at bounding box center [188, 105] width 70 height 11
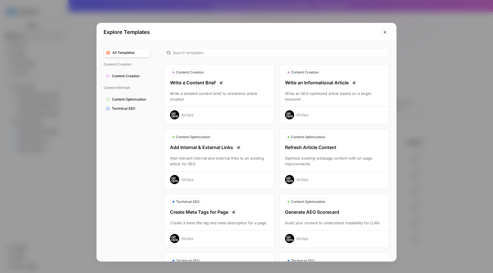
click at [445, 61] on div "Explore Templates All Templates Content Creation Content Creation Content Refre…" at bounding box center [246, 136] width 493 height 273
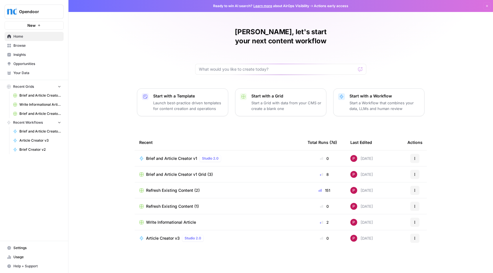
click at [370, 93] on div "Start with a Workflow Start a Workflow that combines your data, LLMs and human …" at bounding box center [385, 102] width 70 height 18
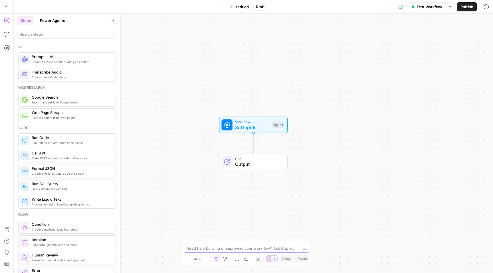
click at [238, 249] on textarea at bounding box center [243, 249] width 114 height 6
click at [234, 242] on textarea "optimize an existing article, based on given url, no internal linking optimizat…" at bounding box center [241, 245] width 110 height 11
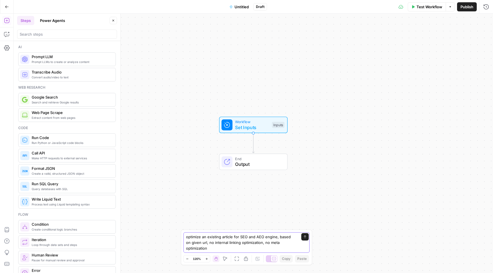
click at [202, 249] on textarea "optimize an existing article for SEO and AEO engine, based on given url, no int…" at bounding box center [241, 242] width 110 height 17
click at [203, 243] on textarea "optimize an existing article for SEO and AEO engine, based on given url, and se…" at bounding box center [241, 242] width 110 height 17
click at [250, 242] on textarea "optimize an existing article for SEO and AEO engine, based on given url, keywor…" at bounding box center [241, 242] width 110 height 17
click at [258, 248] on textarea "optimize an existing article for SEO and AEO engine, based on given url, keywor…" at bounding box center [241, 242] width 110 height 17
type textarea "optimize an existing article for SEO and AEO engine, based on given url, keywor…"
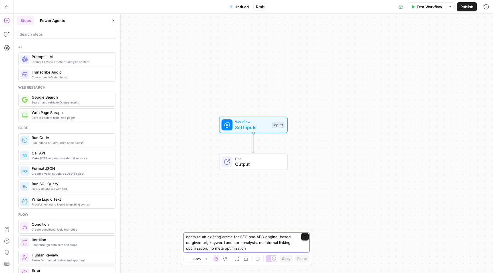
click at [305, 239] on icon "submit" at bounding box center [304, 236] width 3 height 3
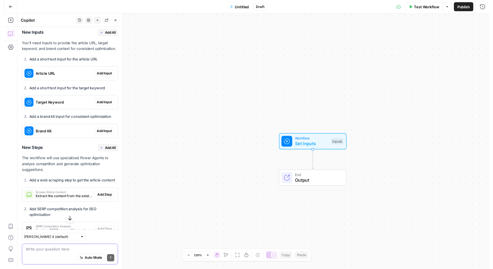
scroll to position [166, 0]
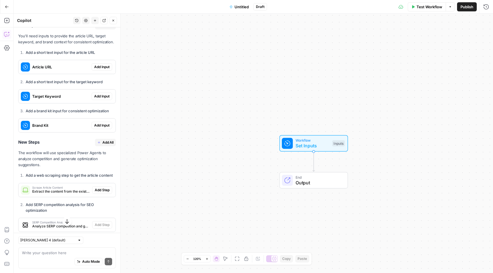
click at [106, 145] on span "Add All" at bounding box center [107, 142] width 11 height 5
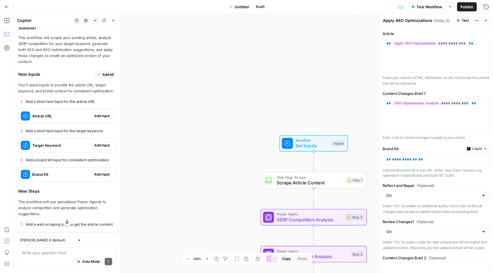
scroll to position [44, 0]
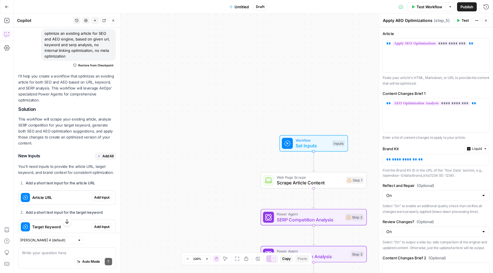
click at [102, 155] on span "Add All" at bounding box center [107, 156] width 11 height 5
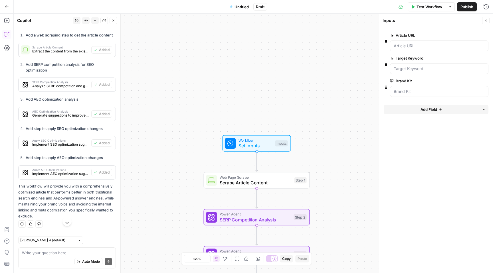
scroll to position [327, 0]
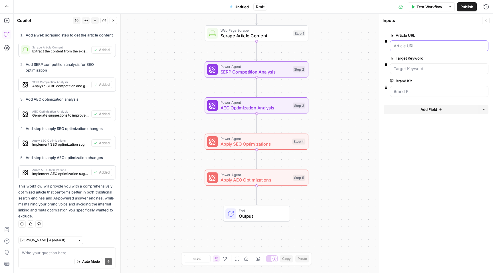
click at [421, 45] on URL "Article URL" at bounding box center [439, 46] width 91 height 6
click at [420, 46] on URL "Article URL" at bounding box center [439, 46] width 91 height 6
click at [427, 70] on Keyword "Target Keyword" at bounding box center [439, 69] width 91 height 6
click at [432, 43] on div at bounding box center [439, 46] width 98 height 11
click at [432, 47] on URL "Article URL" at bounding box center [439, 46] width 91 height 6
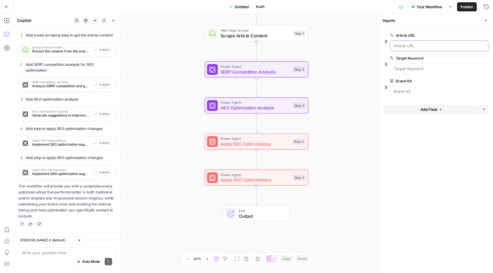
click at [431, 46] on URL "Article URL" at bounding box center [439, 46] width 91 height 6
click at [404, 45] on URL "Article URL" at bounding box center [439, 46] width 91 height 6
click at [416, 69] on Keyword "Target Keyword" at bounding box center [439, 69] width 91 height 6
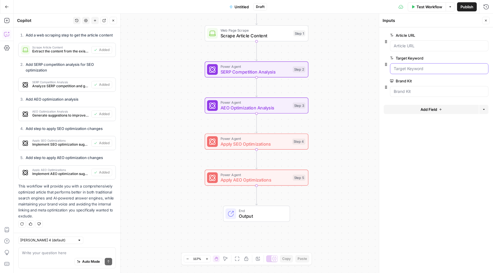
click at [401, 69] on Keyword "Target Keyword" at bounding box center [439, 69] width 91 height 6
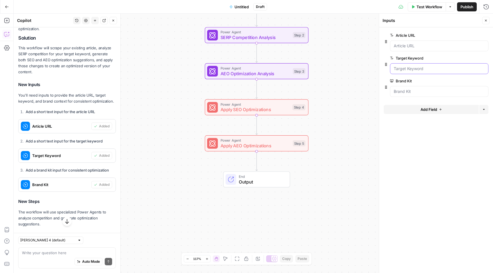
scroll to position [273, 0]
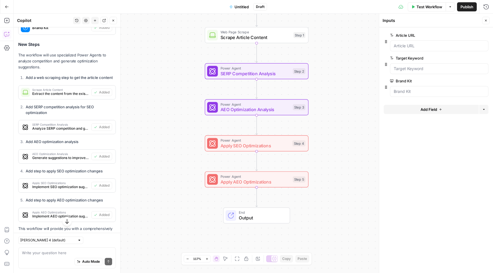
click at [418, 49] on div at bounding box center [439, 46] width 98 height 11
click at [418, 47] on URL "Article URL" at bounding box center [439, 46] width 91 height 6
click at [432, 5] on span "Test Workflow" at bounding box center [430, 7] width 26 height 6
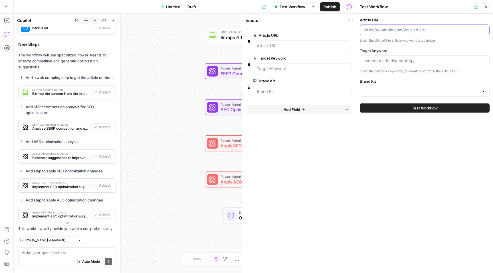
click at [403, 30] on input "Article URL" at bounding box center [424, 30] width 122 height 6
paste input "https://www.opendoor.com/articles/paint-colors-that-boost-home-value"
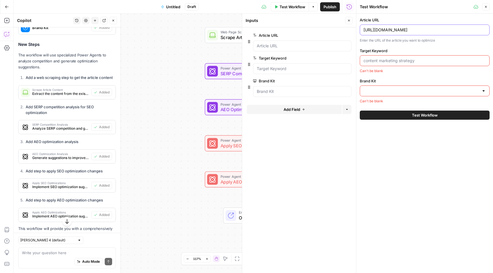
type input "https://www.opendoor.com/articles/paint-colors-that-boost-home-value"
click at [391, 60] on input "Target Keyword" at bounding box center [424, 61] width 122 height 6
paste input "how much value does painting your house add"
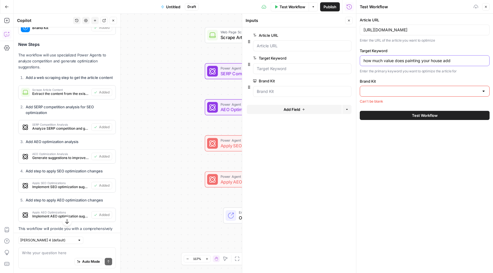
type input "how much value does painting your house add"
click at [394, 94] on input "Brand Kit" at bounding box center [421, 91] width 116 height 6
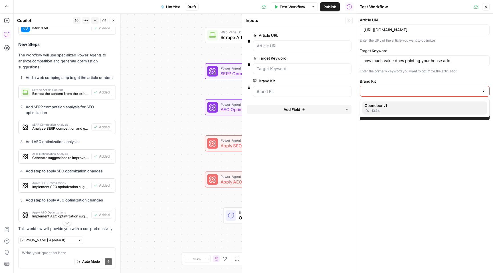
click at [385, 106] on span "Opendoor v1" at bounding box center [424, 106] width 118 height 6
type input "Opendoor v1"
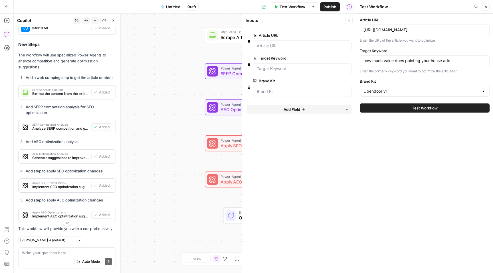
click at [423, 108] on span "Test Workflow" at bounding box center [425, 108] width 26 height 6
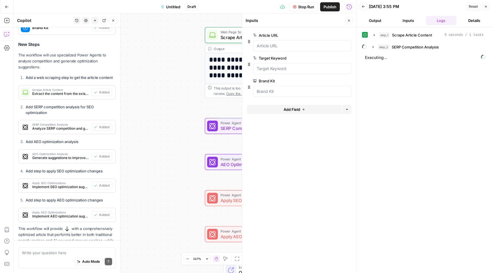
scroll to position [273, 0]
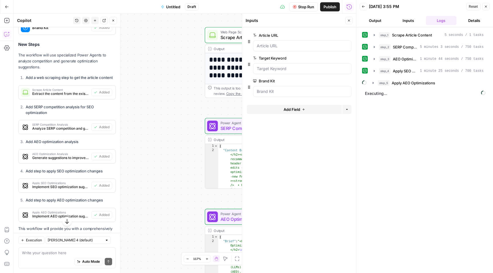
click at [350, 21] on span "Close" at bounding box center [350, 21] width 0 height 0
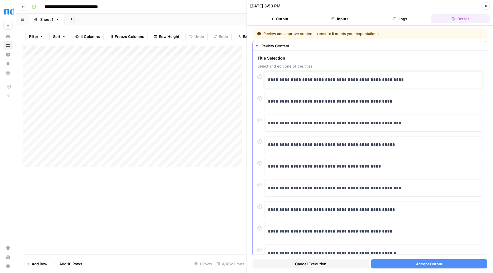
click at [403, 79] on p "**********" at bounding box center [371, 79] width 207 height 7
click at [441, 261] on button "Accept Output" at bounding box center [429, 264] width 116 height 9
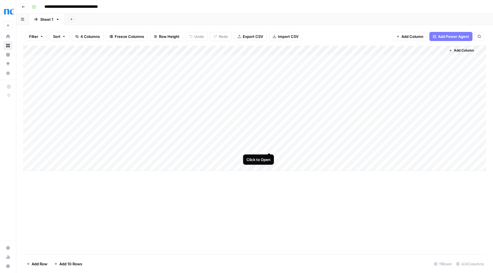
click at [269, 147] on div "Add Column" at bounding box center [254, 109] width 463 height 126
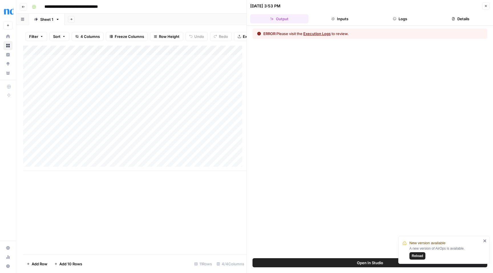
click at [316, 32] on button "Execution Logs" at bounding box center [316, 34] width 27 height 6
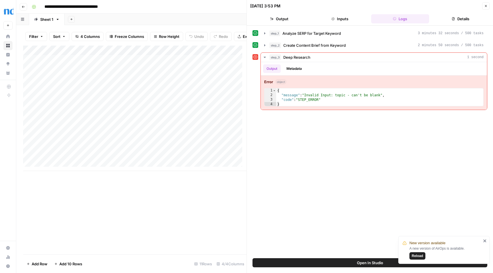
click at [487, 5] on icon "button" at bounding box center [485, 5] width 3 height 3
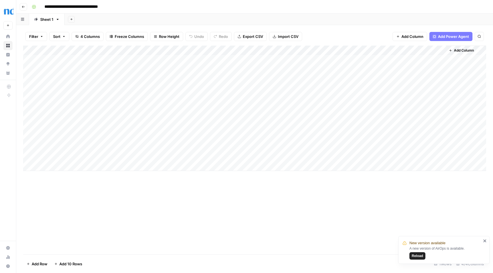
click at [270, 51] on div "Add Column" at bounding box center [254, 109] width 463 height 126
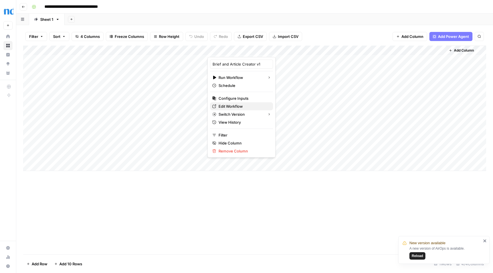
click at [233, 107] on span "Edit Workflow" at bounding box center [244, 107] width 50 height 6
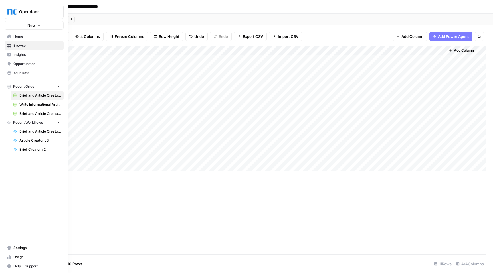
click at [21, 37] on span "Home" at bounding box center [37, 36] width 48 height 5
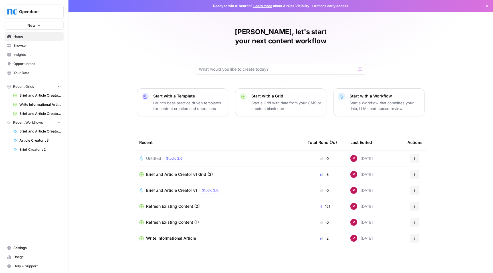
click at [375, 100] on p "Start a Workflow that combines your data, LLMs and human review" at bounding box center [385, 105] width 70 height 11
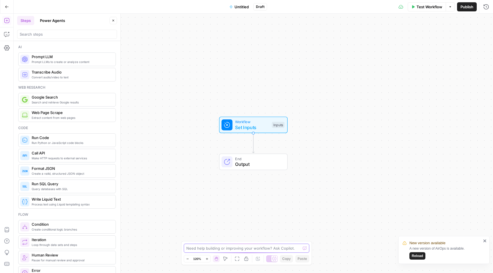
click at [212, 249] on textarea at bounding box center [243, 249] width 114 height 6
drag, startPoint x: 243, startPoint y: 249, endPoint x: 185, endPoint y: 250, distance: 58.2
click at [185, 250] on div "I want to write a compehensive I want to write a compehensive Send" at bounding box center [247, 248] width 126 height 9
paste textarea "rehensive article on subject described by given keyword, serp analysis needs to…"
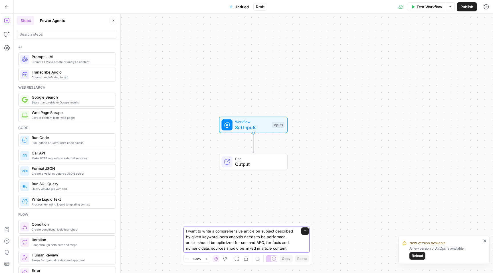
type textarea "I want to write a comprehensive article on subject described by given keyword, …"
click at [305, 233] on icon "submit" at bounding box center [304, 231] width 3 height 3
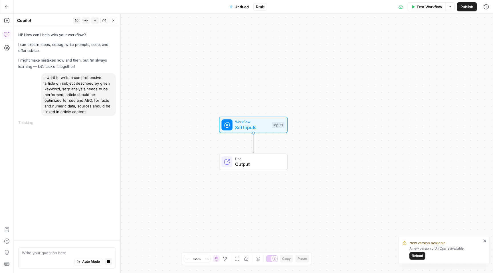
click at [419, 259] on button "Reload" at bounding box center [417, 256] width 16 height 7
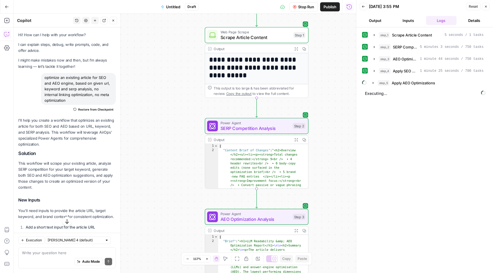
scroll to position [273, 0]
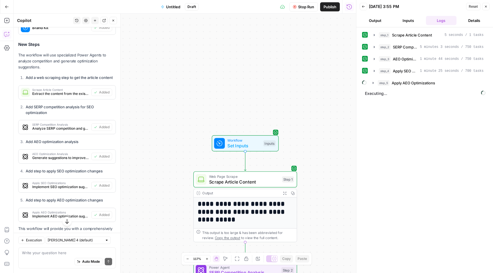
click at [174, 6] on span "Untitled" at bounding box center [173, 7] width 14 height 6
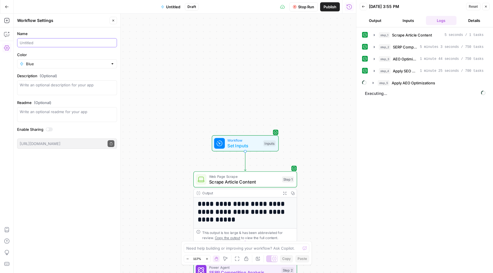
click at [57, 44] on input "Name" at bounding box center [67, 43] width 95 height 6
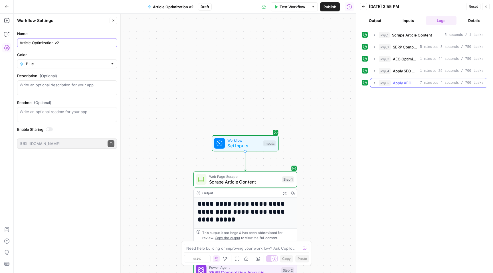
type input "Article Optimization v2"
click at [384, 83] on span "step_5" at bounding box center [385, 83] width 12 height 6
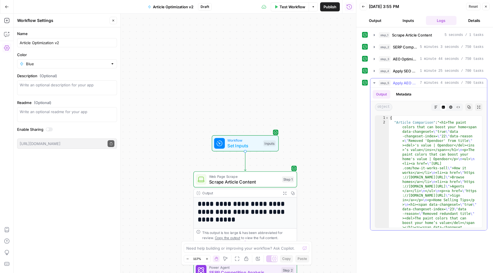
click at [437, 107] on icon "button" at bounding box center [435, 107] width 3 height 3
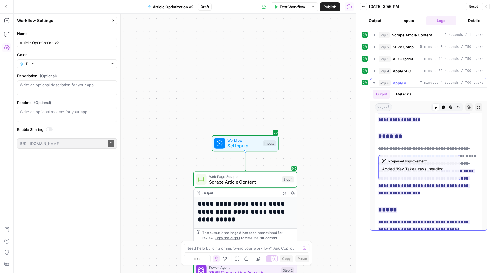
scroll to position [0, 0]
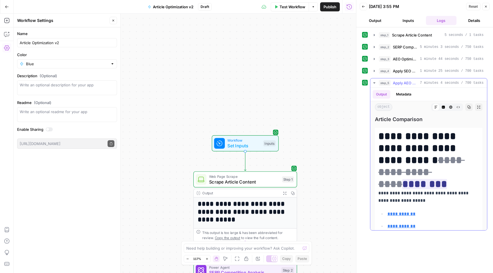
click at [383, 82] on span "step_5" at bounding box center [385, 83] width 12 height 6
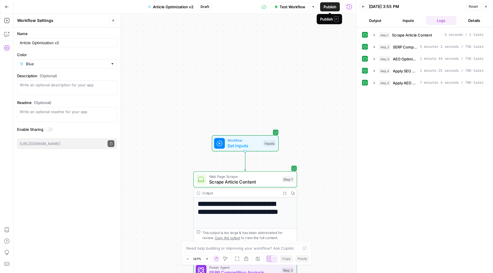
click at [327, 7] on span "Publish" at bounding box center [330, 7] width 13 height 6
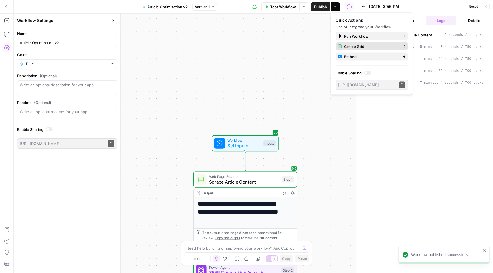
click at [381, 46] on span "Create Grid" at bounding box center [371, 47] width 54 height 6
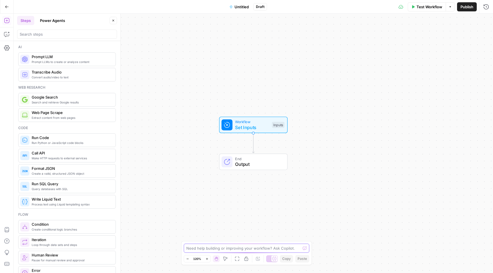
click at [240, 247] on textarea at bounding box center [243, 249] width 114 height 6
paste textarea "I want to write a comprehensive article on subject described by given keyword, …"
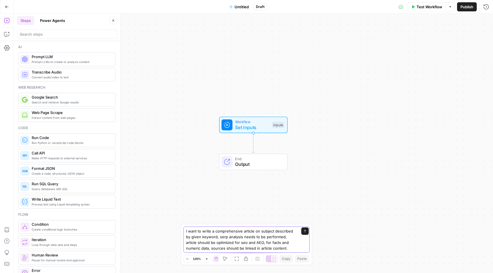
type textarea "I want to write a comprehensive article on subject described by given keyword, …"
click at [307, 233] on button "Send" at bounding box center [304, 231] width 7 height 7
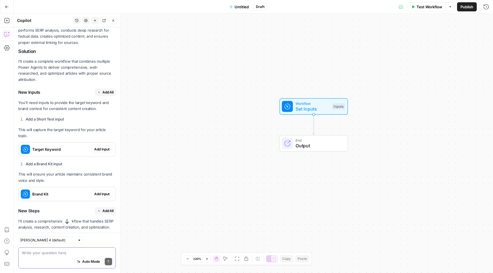
scroll to position [129, 0]
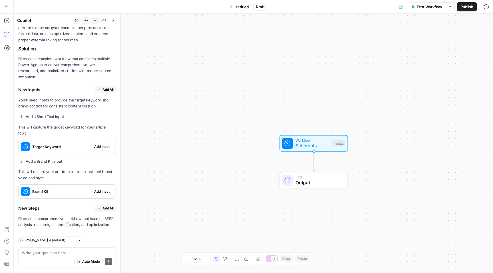
click at [107, 90] on span "Add All" at bounding box center [107, 89] width 11 height 5
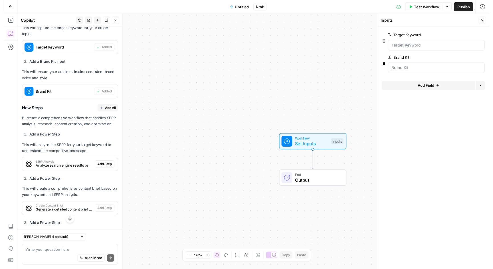
scroll to position [274, 0]
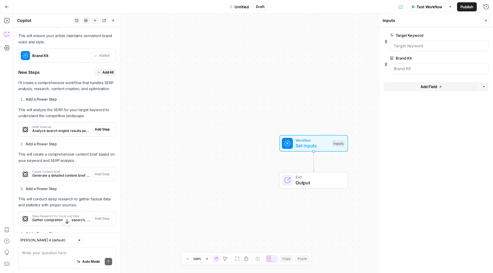
click at [105, 72] on span "Add All" at bounding box center [107, 72] width 11 height 5
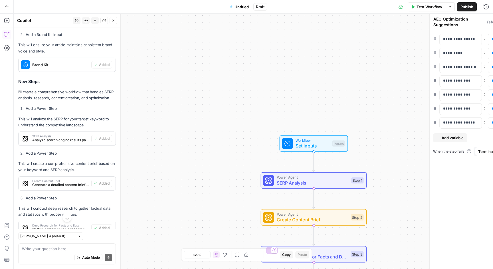
type textarea "Format Final Output"
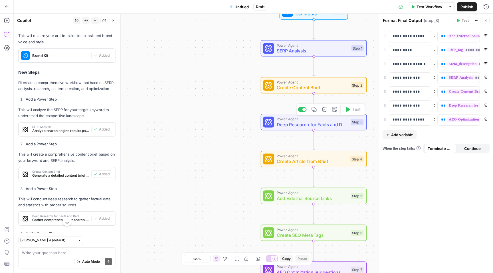
click at [330, 128] on div "Power Agent Deep Research for Facts and Data Step 3 Copy step Delete step Add N…" at bounding box center [314, 122] width 106 height 17
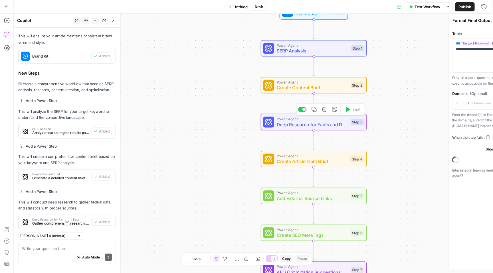
type textarea "Deep Research for Facts and Data"
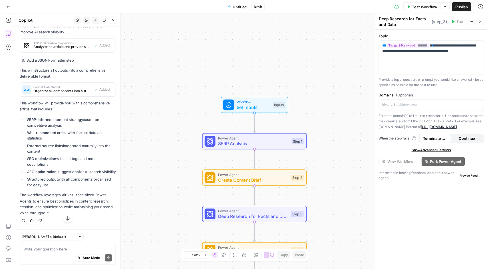
scroll to position [637, 0]
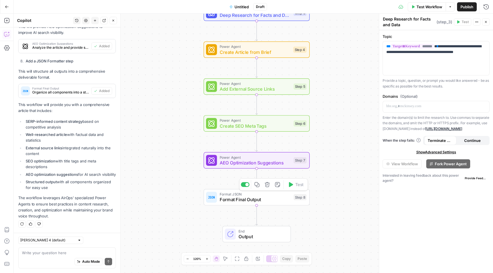
click at [270, 199] on span "Format Final Output" at bounding box center [255, 199] width 71 height 7
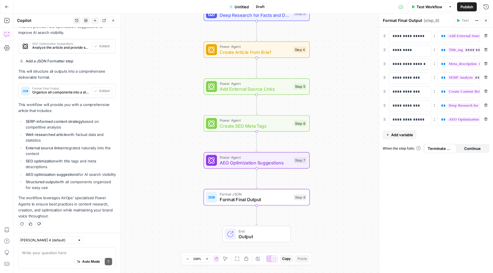
click at [276, 235] on span "Output" at bounding box center [262, 236] width 47 height 7
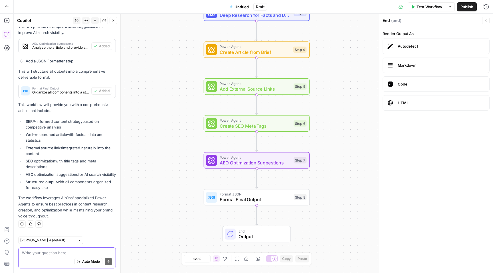
click at [56, 253] on textarea at bounding box center [67, 253] width 90 height 6
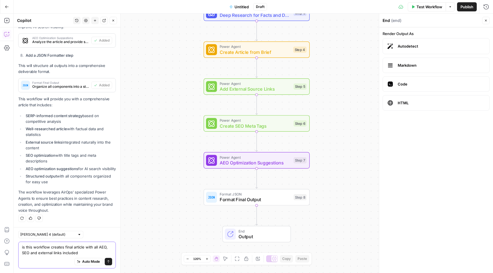
click at [30, 253] on textarea "is this workflow creates final article with all AEO, SEO and external links inc…" at bounding box center [67, 250] width 90 height 11
click at [104, 253] on textarea "is this workflow creates final article with all AEO, SEO optimizations and exte…" at bounding box center [67, 250] width 90 height 11
type textarea "is this workflow creates final article with all AEO, SEO optimizations and exte…"
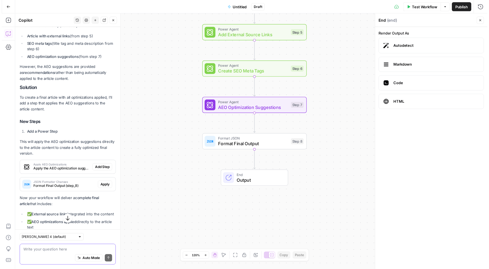
scroll to position [925, 0]
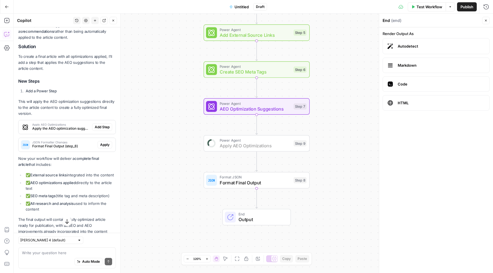
click at [98, 130] on span "Add Step" at bounding box center [102, 127] width 15 height 5
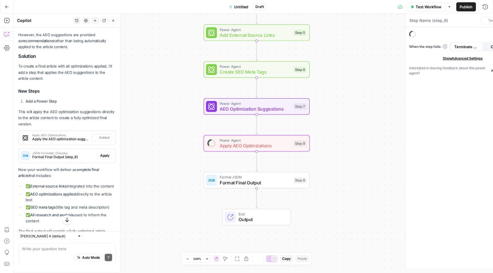
type textarea "Apply AEO Optimizations"
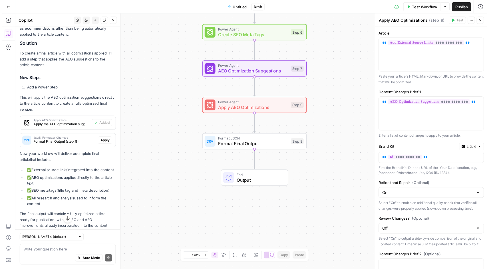
scroll to position [973, 0]
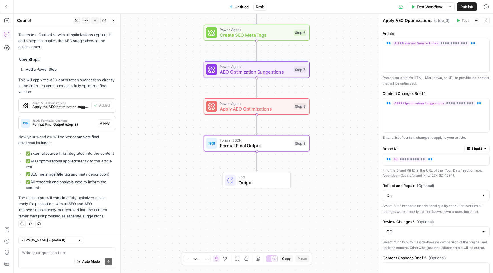
click at [102, 121] on span "Apply" at bounding box center [104, 123] width 9 height 5
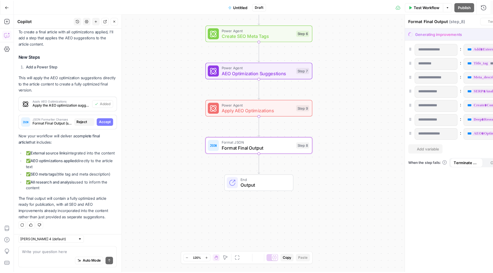
scroll to position [955, 0]
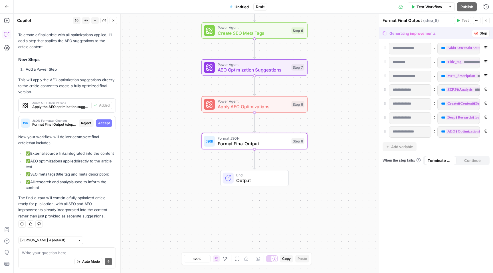
click at [102, 121] on span "Accept" at bounding box center [104, 123] width 12 height 5
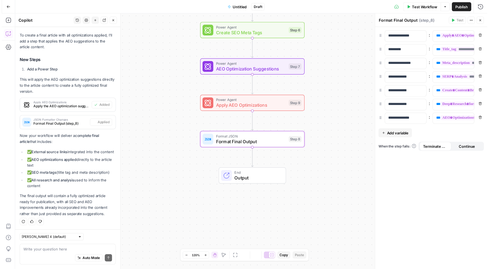
scroll to position [973, 0]
click at [426, 9] on span "Test Workflow" at bounding box center [430, 7] width 26 height 6
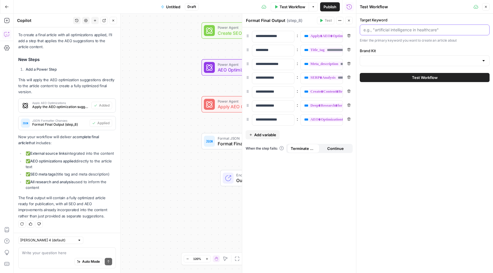
click at [411, 29] on input "Target Keyword" at bounding box center [424, 30] width 122 height 6
paste input "How to become a real estate agent?"
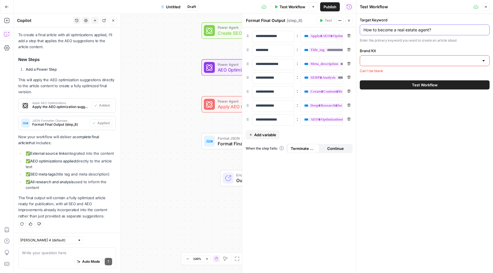
type input "How to become a real estate agent?"
click at [395, 60] on input "Brand Kit" at bounding box center [421, 61] width 116 height 6
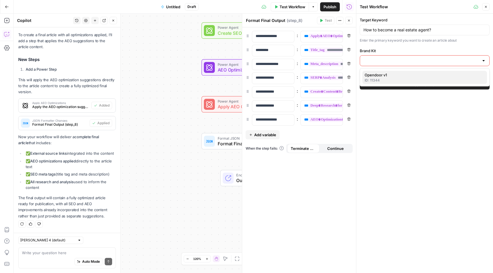
click at [387, 74] on span "Opendoor v1" at bounding box center [424, 75] width 118 height 6
type input "Opendoor v1"
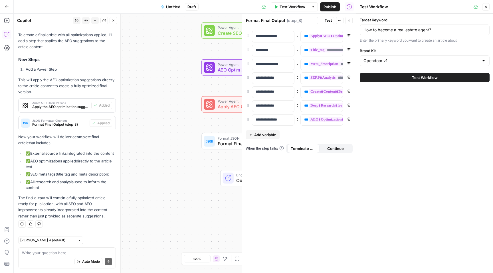
click at [417, 77] on span "Test Workflow" at bounding box center [425, 78] width 26 height 6
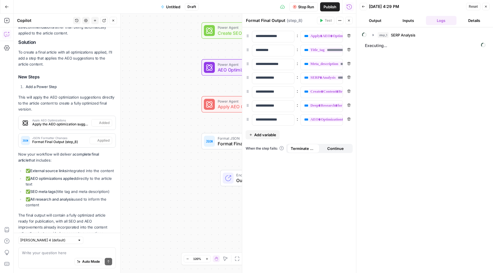
scroll to position [973, 0]
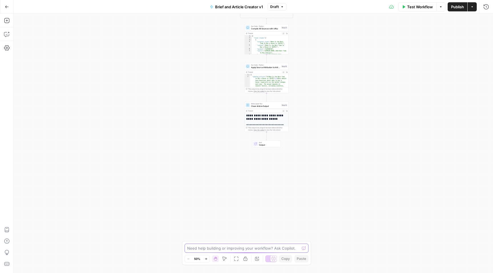
click at [250, 247] on textarea at bounding box center [243, 249] width 112 height 6
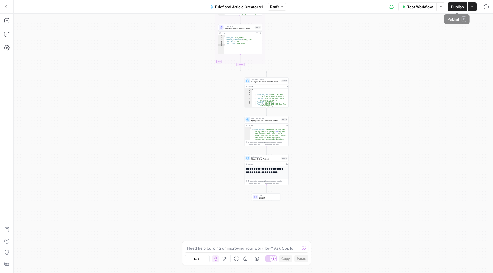
click at [462, 6] on span "Publish" at bounding box center [457, 7] width 13 height 6
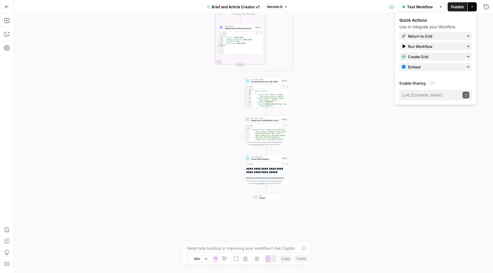
click at [4, 5] on button "Go Back" at bounding box center [7, 7] width 10 height 10
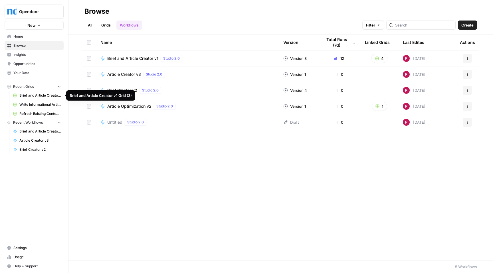
click at [29, 95] on span "Brief and Article Creator v1 Grid (3)" at bounding box center [40, 95] width 42 height 5
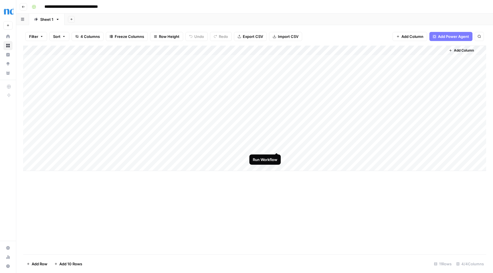
click at [276, 147] on div "Add Column" at bounding box center [254, 109] width 463 height 126
click at [113, 147] on div "Add Column" at bounding box center [254, 109] width 463 height 126
drag, startPoint x: 113, startPoint y: 147, endPoint x: 35, endPoint y: 149, distance: 78.2
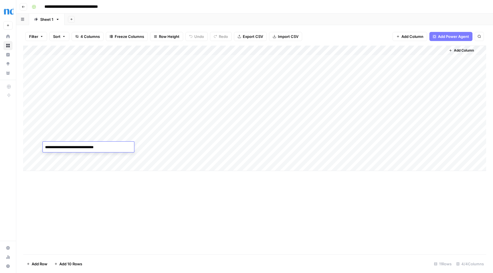
click at [35, 149] on body "**********" at bounding box center [246, 136] width 493 height 273
click at [252, 146] on div "Add Column" at bounding box center [254, 109] width 463 height 126
click at [274, 146] on div "Add Column" at bounding box center [254, 109] width 463 height 126
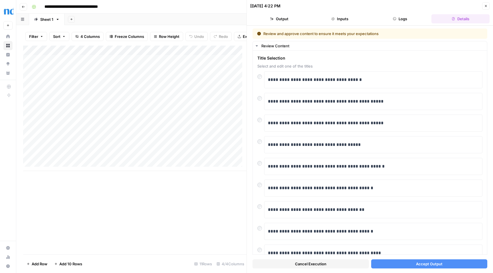
click at [435, 266] on span "Accept Output" at bounding box center [429, 264] width 27 height 6
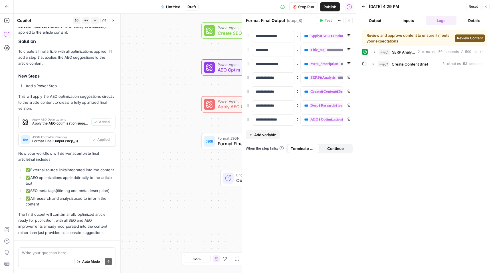
scroll to position [973, 0]
